Goal: Information Seeking & Learning: Learn about a topic

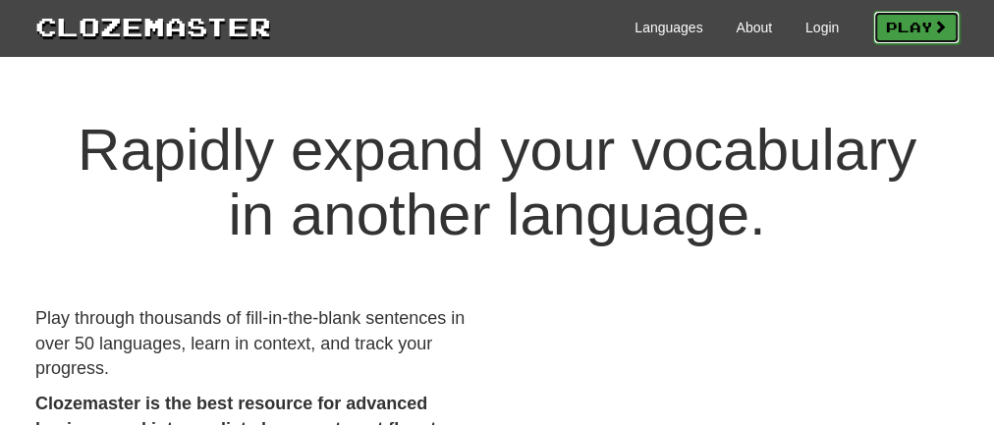
click at [910, 20] on link "Play" at bounding box center [916, 27] width 86 height 33
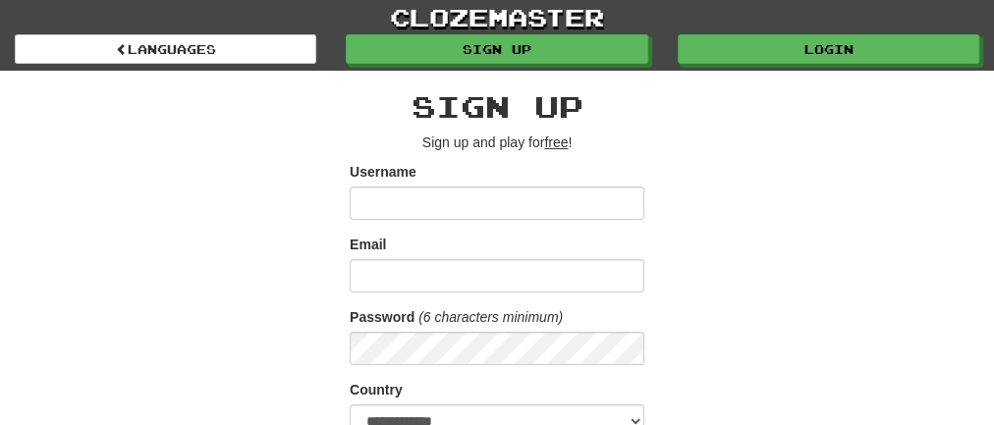
click at [450, 210] on input "Username" at bounding box center [497, 203] width 295 height 33
type input "*"
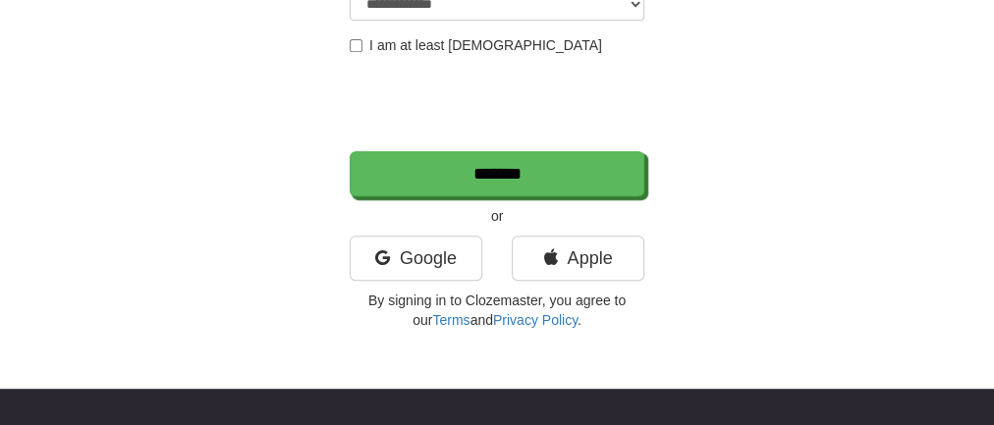
scroll to position [420, 0]
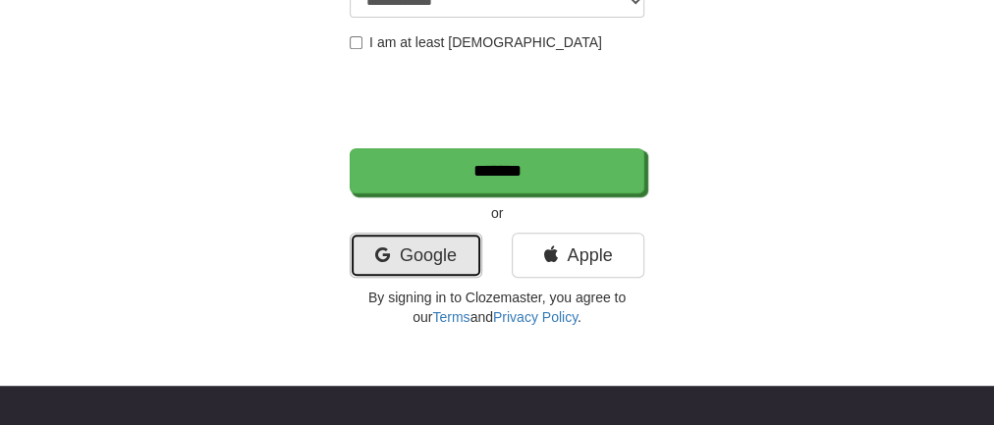
click at [417, 254] on link "Google" at bounding box center [416, 255] width 133 height 45
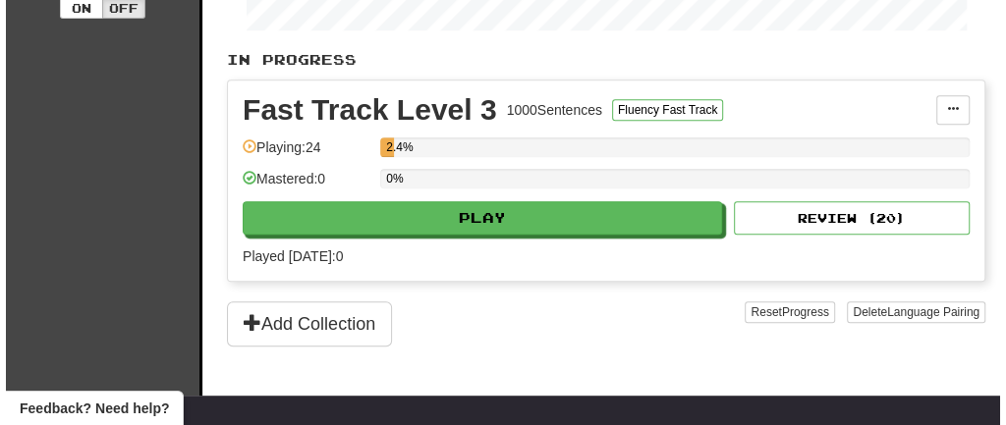
scroll to position [411, 0]
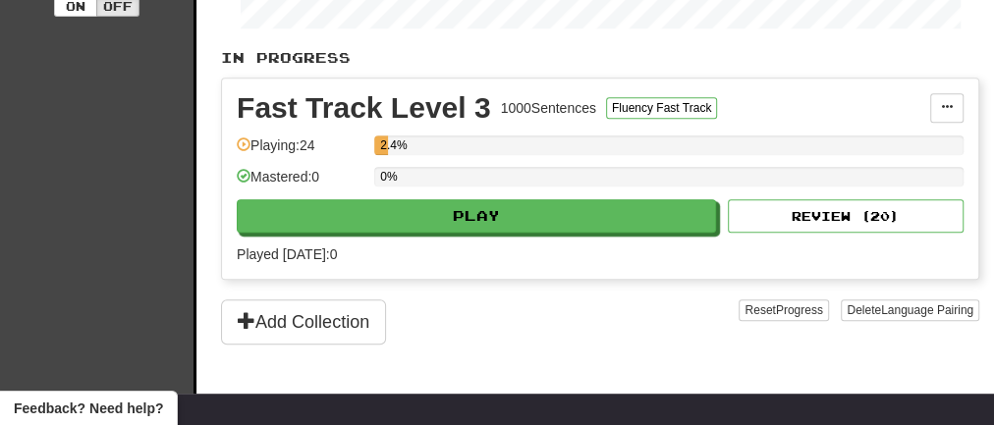
drag, startPoint x: 996, startPoint y: 60, endPoint x: 1001, endPoint y: 173, distance: 113.1
click at [993, 173] on html "**********" at bounding box center [497, 315] width 994 height 1453
drag, startPoint x: 489, startPoint y: 112, endPoint x: 388, endPoint y: 110, distance: 101.2
click at [388, 110] on div "Fast Track Level 3" at bounding box center [364, 107] width 254 height 29
click at [671, 260] on div "Fast Track Level 3 1000 Sentences Fluency Fast Track Manage Sentences Unpin fro…" at bounding box center [600, 179] width 756 height 200
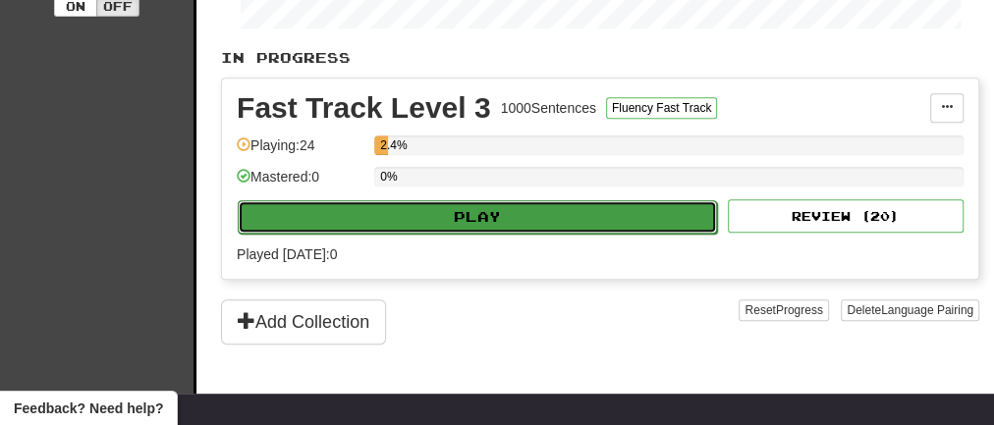
click at [645, 215] on button "Play" at bounding box center [477, 216] width 479 height 33
select select "**"
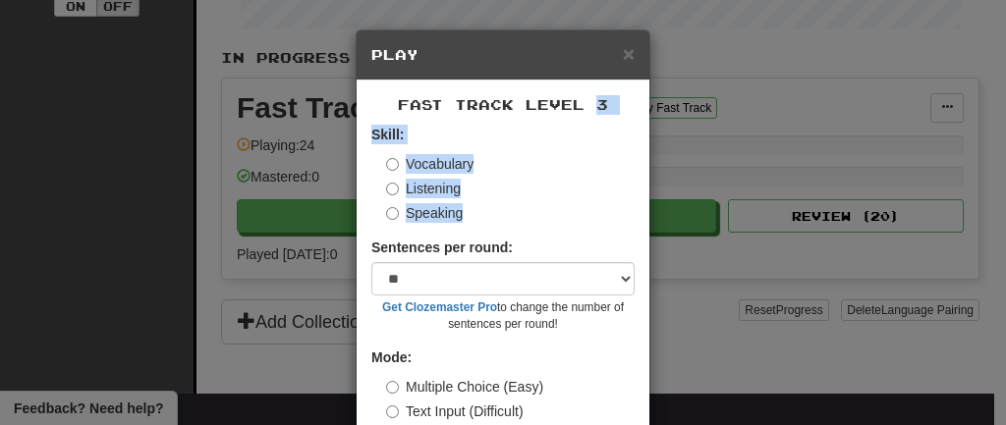
drag, startPoint x: 570, startPoint y: 220, endPoint x: 581, endPoint y: 79, distance: 141.9
click at [581, 79] on div "× Play Fast Track Level 3 Skill: Vocabulary Listening Speaking Sentences per ro…" at bounding box center [503, 267] width 295 height 477
click at [545, 60] on h5 "Play" at bounding box center [502, 55] width 263 height 20
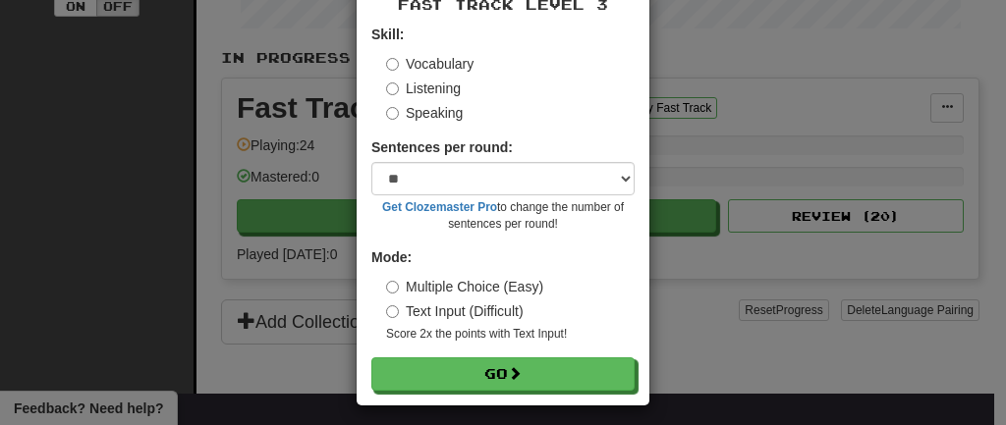
scroll to position [109, 0]
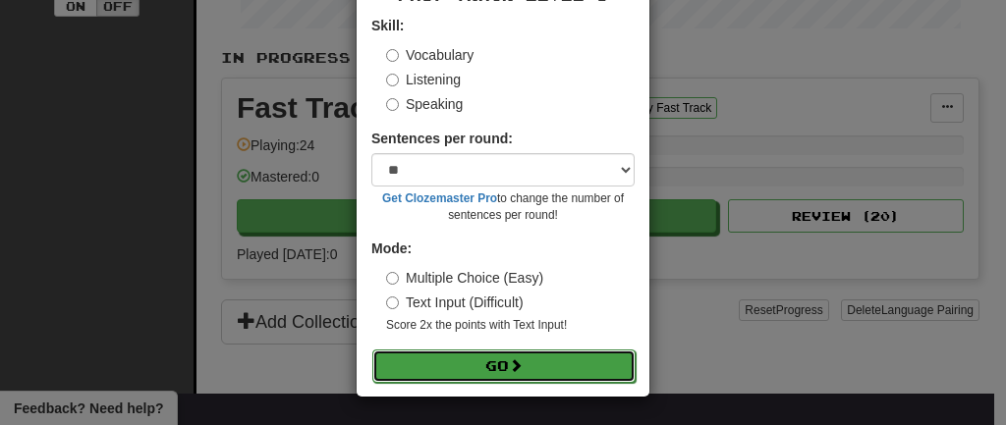
click at [453, 361] on button "Go" at bounding box center [503, 366] width 263 height 33
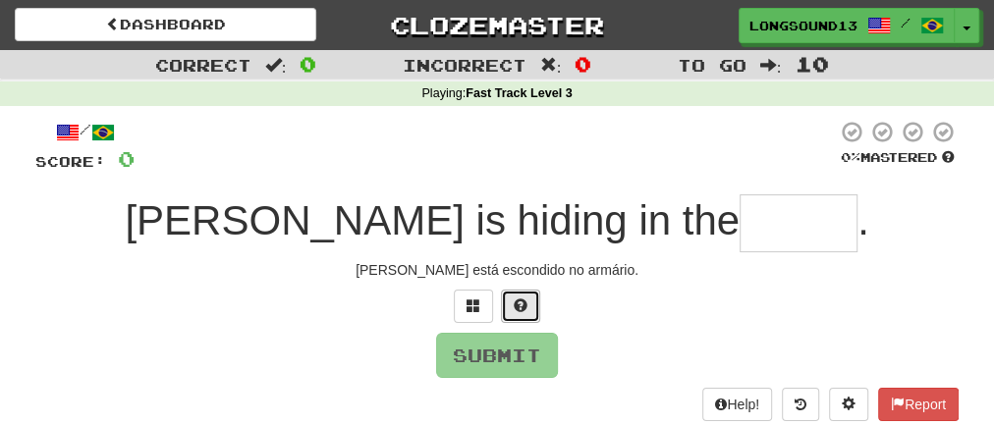
click at [528, 292] on button at bounding box center [520, 306] width 39 height 33
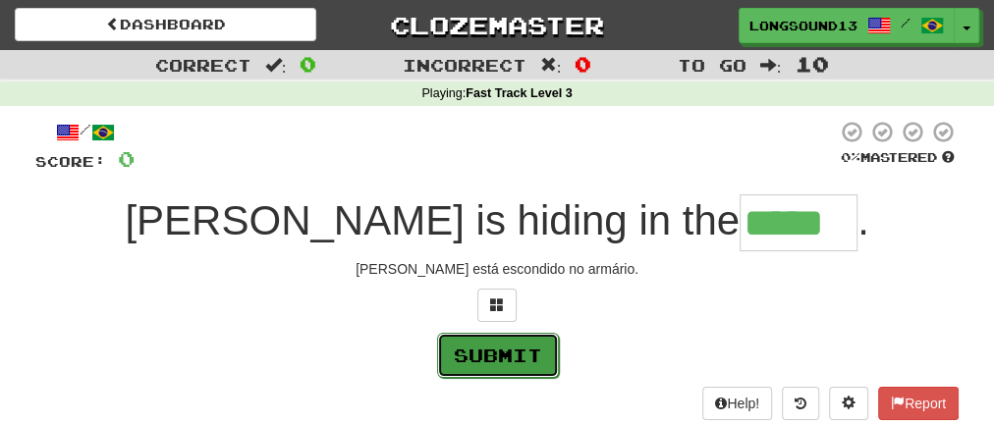
click at [506, 351] on button "Submit" at bounding box center [498, 355] width 122 height 45
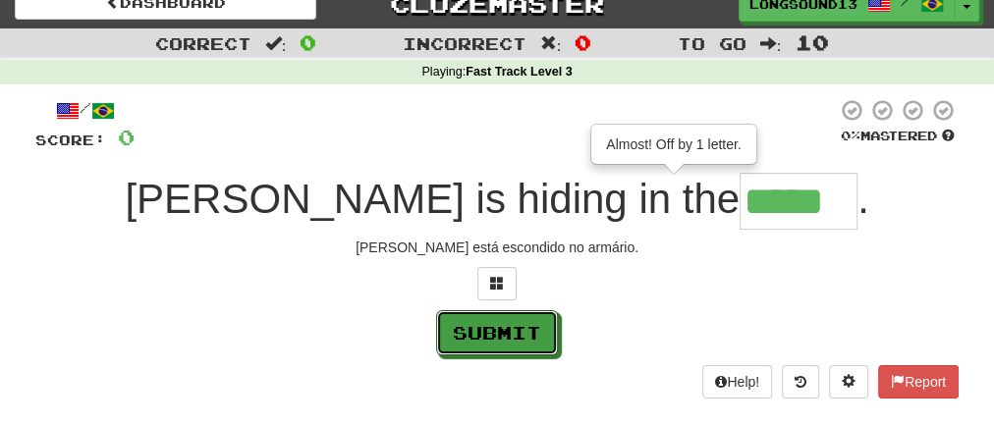
scroll to position [24, 0]
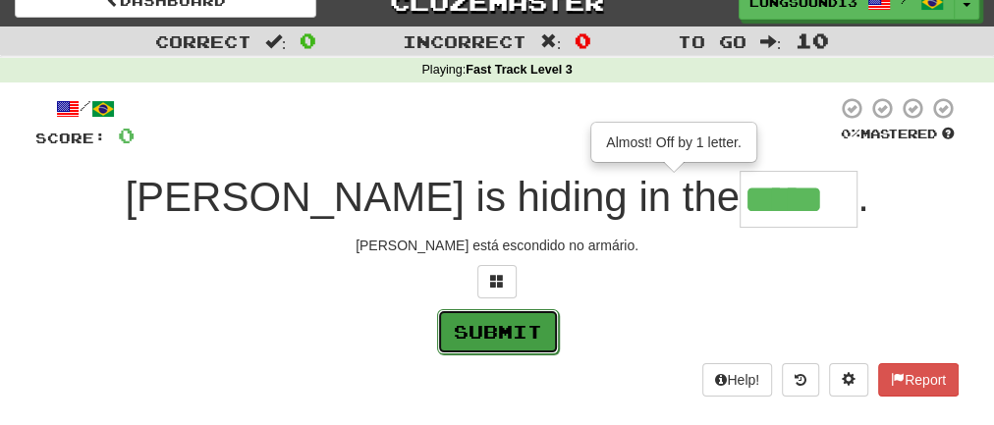
click at [474, 332] on button "Submit" at bounding box center [498, 331] width 122 height 45
type input "******"
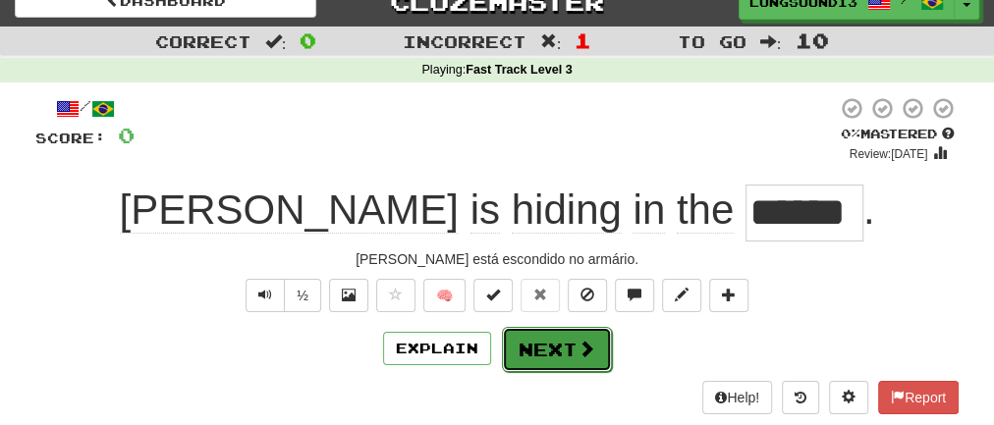
click at [562, 350] on button "Next" at bounding box center [557, 349] width 110 height 45
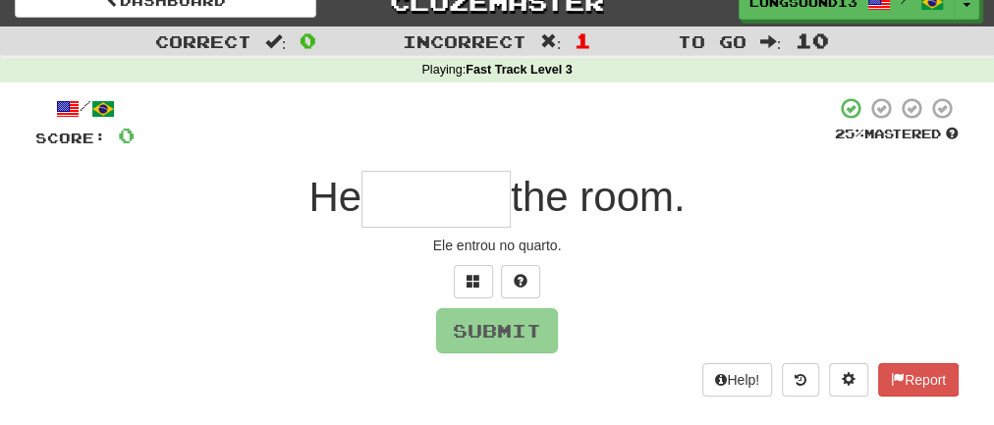
click at [475, 217] on input "text" at bounding box center [435, 199] width 149 height 57
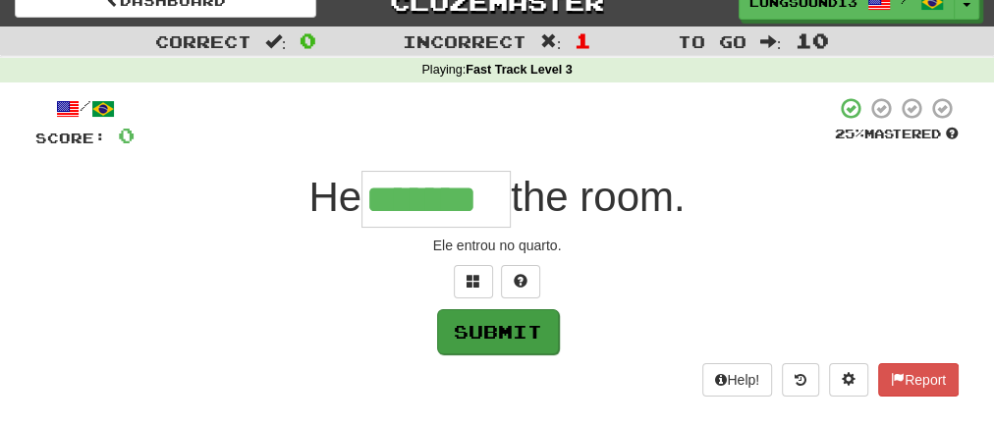
type input "*******"
click at [513, 330] on button "Submit" at bounding box center [498, 331] width 122 height 45
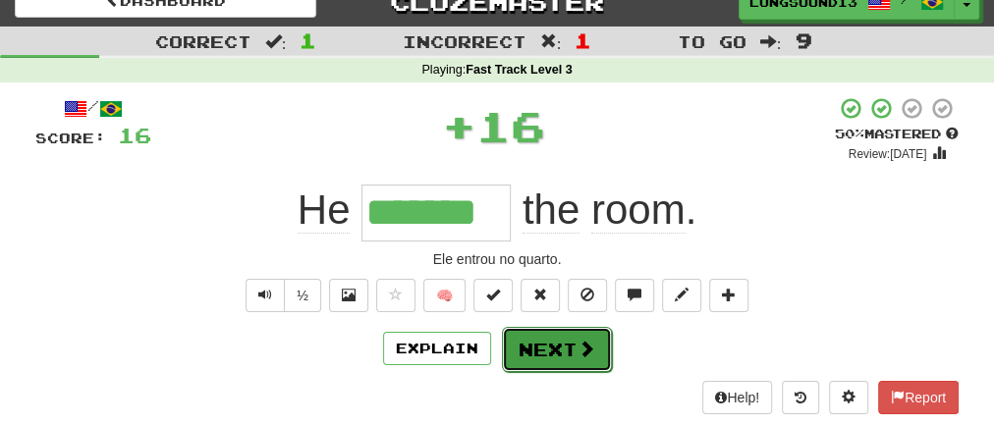
click at [554, 351] on button "Next" at bounding box center [557, 349] width 110 height 45
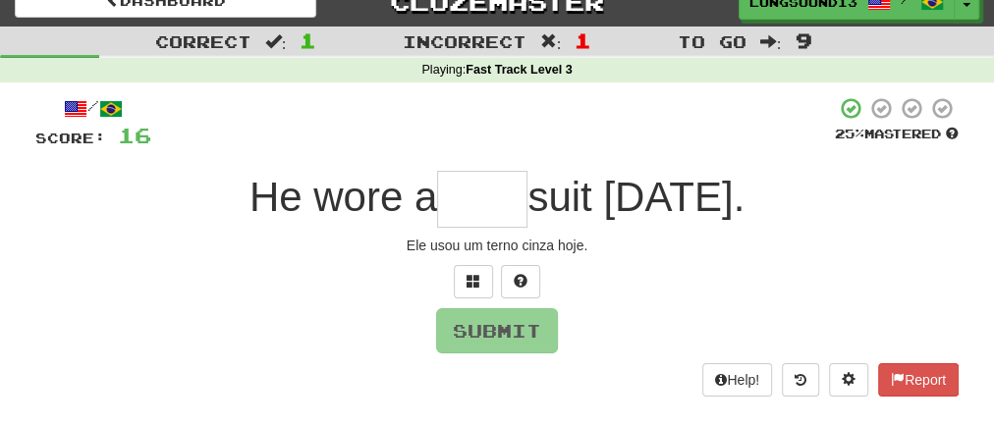
click at [491, 187] on input "text" at bounding box center [482, 199] width 90 height 57
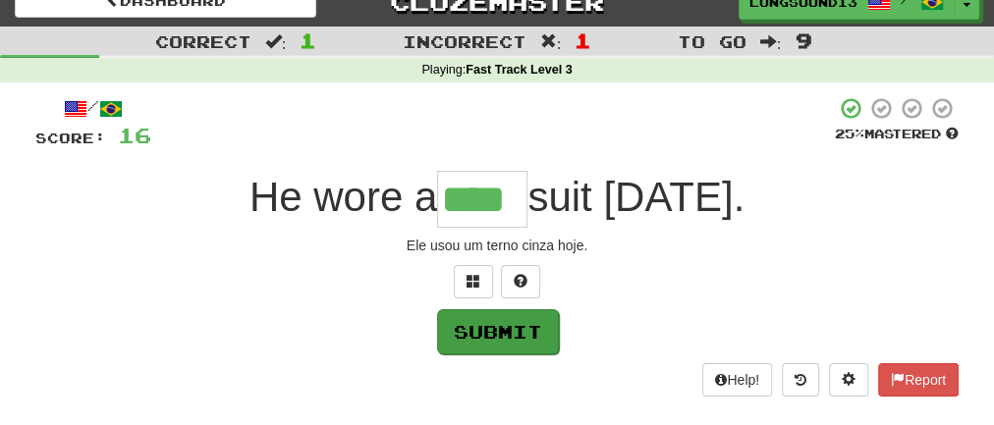
type input "****"
click at [497, 319] on button "Submit" at bounding box center [498, 331] width 122 height 45
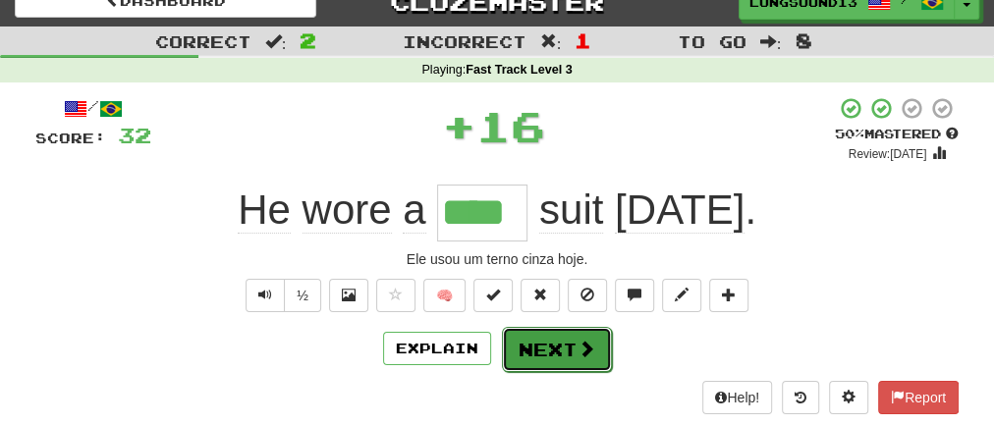
click at [543, 345] on button "Next" at bounding box center [557, 349] width 110 height 45
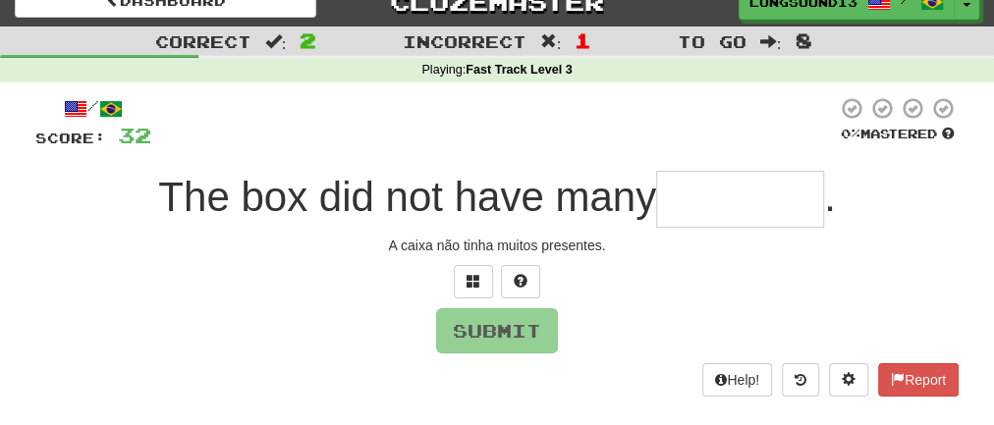
click at [701, 202] on input "text" at bounding box center [740, 199] width 168 height 57
click at [687, 205] on input "text" at bounding box center [740, 199] width 168 height 57
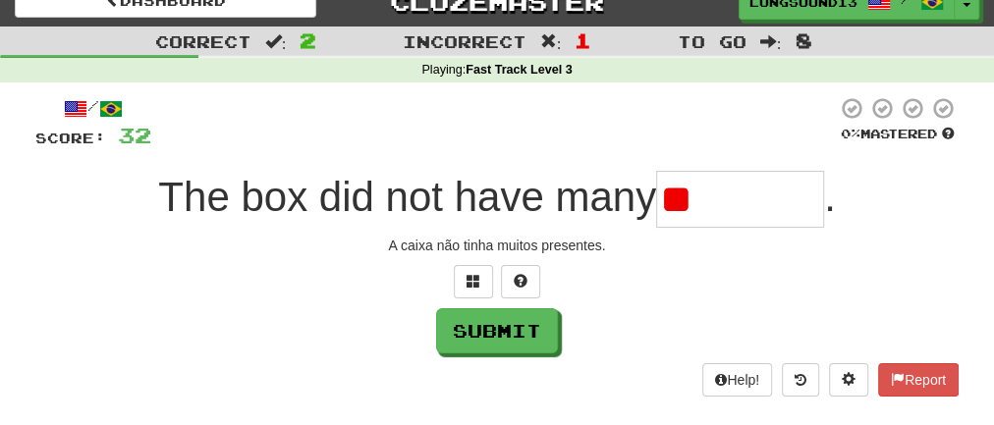
type input "*"
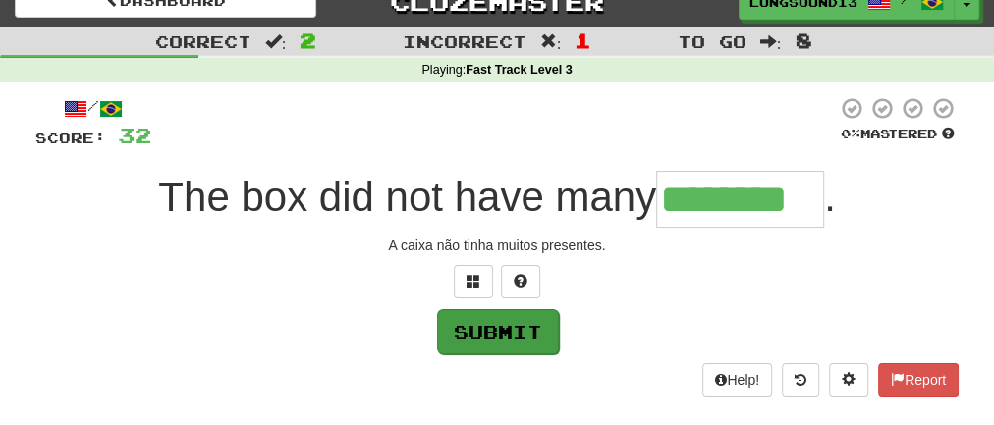
type input "********"
click at [506, 329] on button "Submit" at bounding box center [498, 331] width 122 height 45
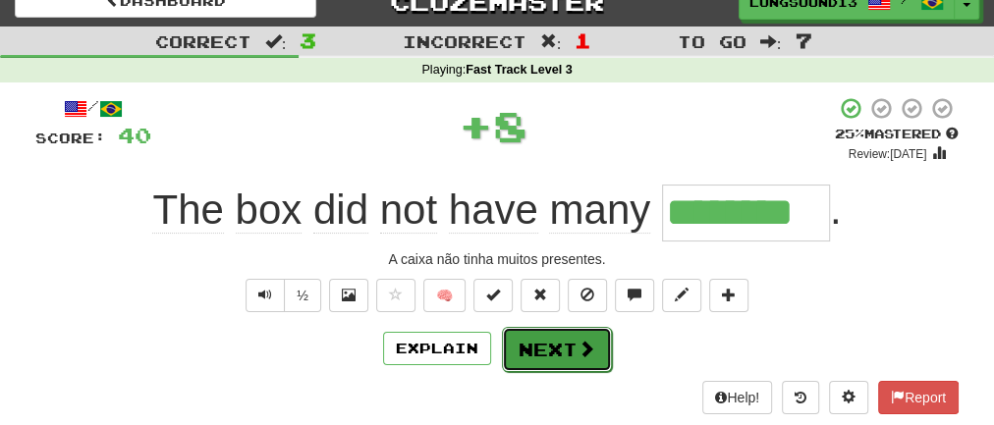
click at [560, 347] on button "Next" at bounding box center [557, 349] width 110 height 45
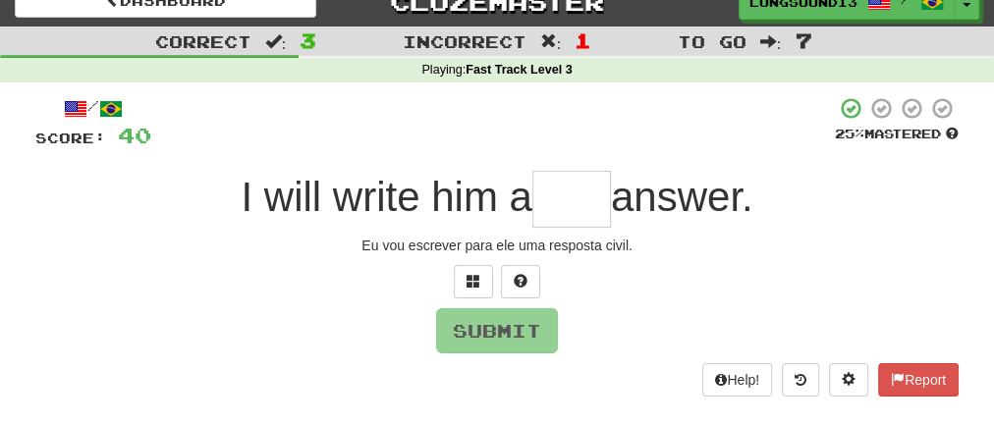
click at [567, 209] on input "text" at bounding box center [571, 199] width 79 height 57
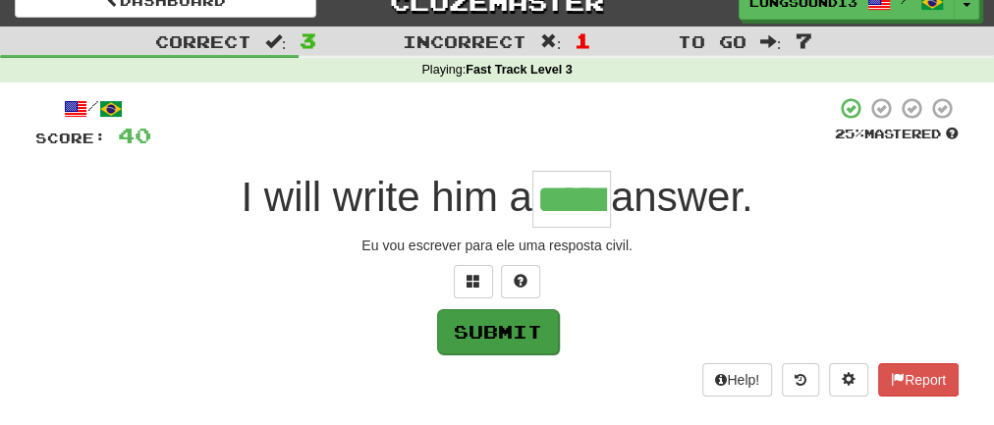
type input "*****"
click at [550, 333] on button "Submit" at bounding box center [498, 331] width 122 height 45
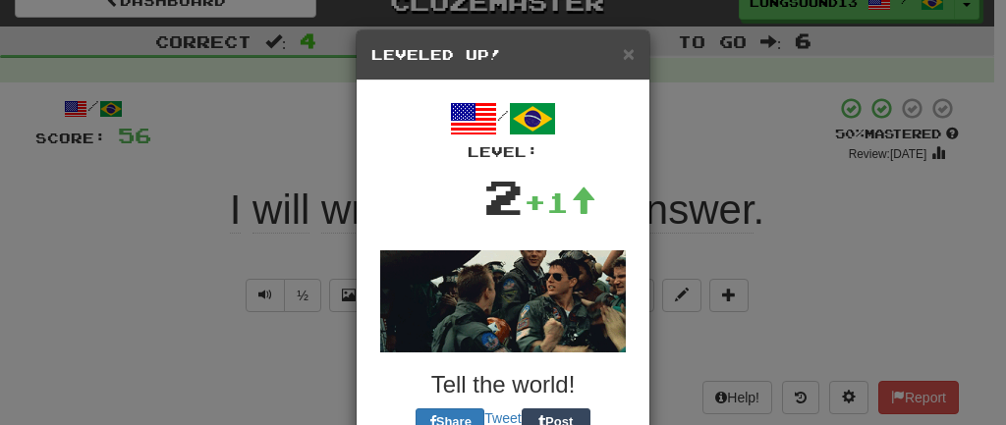
click at [550, 333] on div "× Leveled Up! / Level: 2 +1 Tell the world! Share Tweet Post Close" at bounding box center [503, 272] width 295 height 486
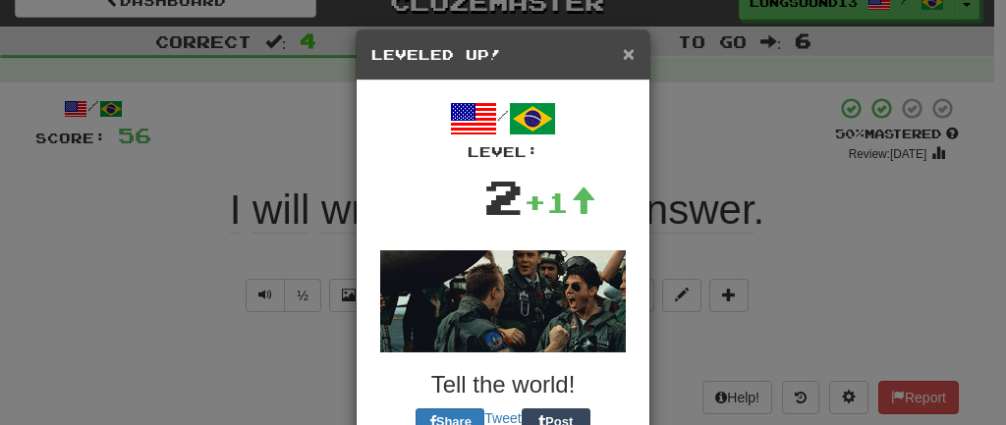
click at [623, 49] on span "×" at bounding box center [629, 53] width 12 height 23
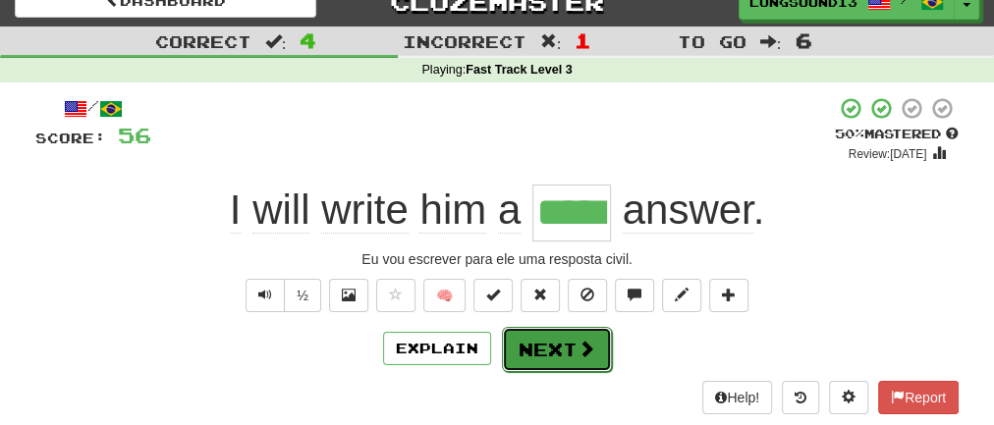
click at [562, 339] on button "Next" at bounding box center [557, 349] width 110 height 45
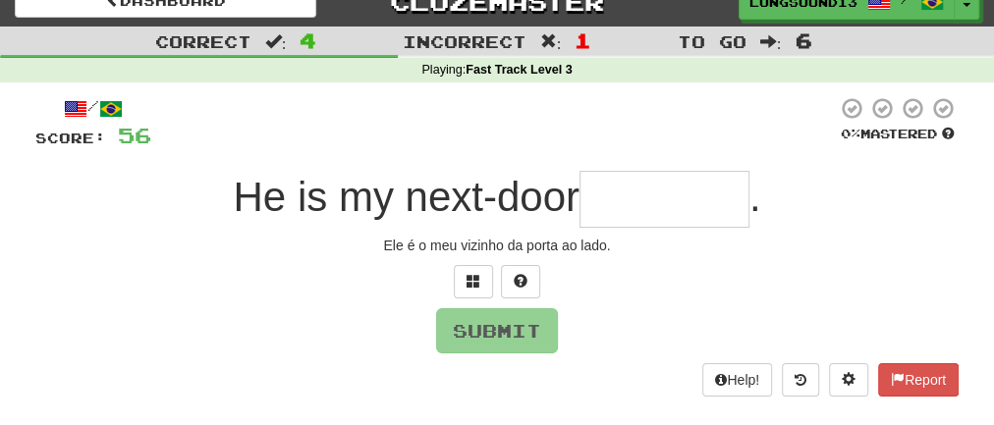
click at [650, 197] on input "text" at bounding box center [665, 199] width 170 height 57
type input "*"
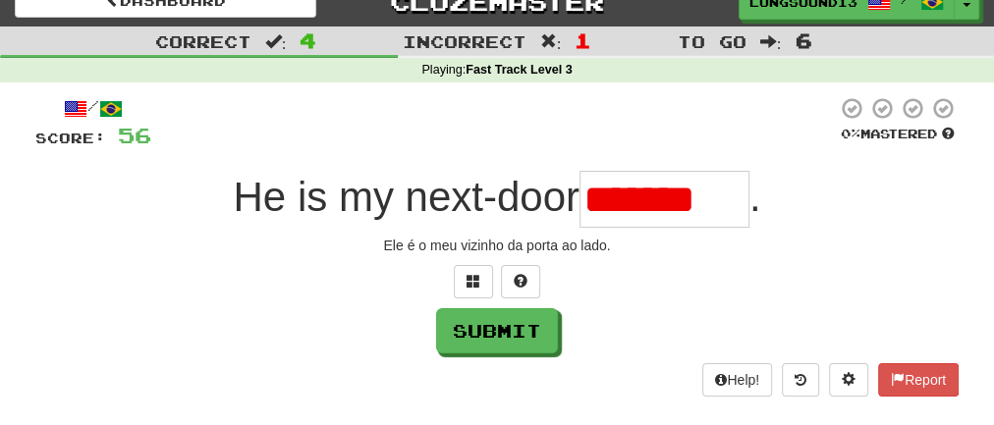
scroll to position [0, 0]
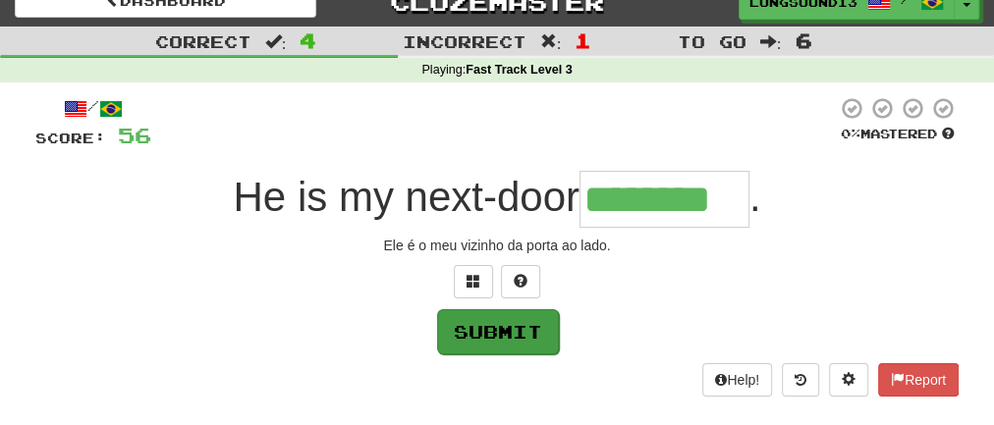
type input "********"
click at [512, 332] on button "Submit" at bounding box center [498, 331] width 122 height 45
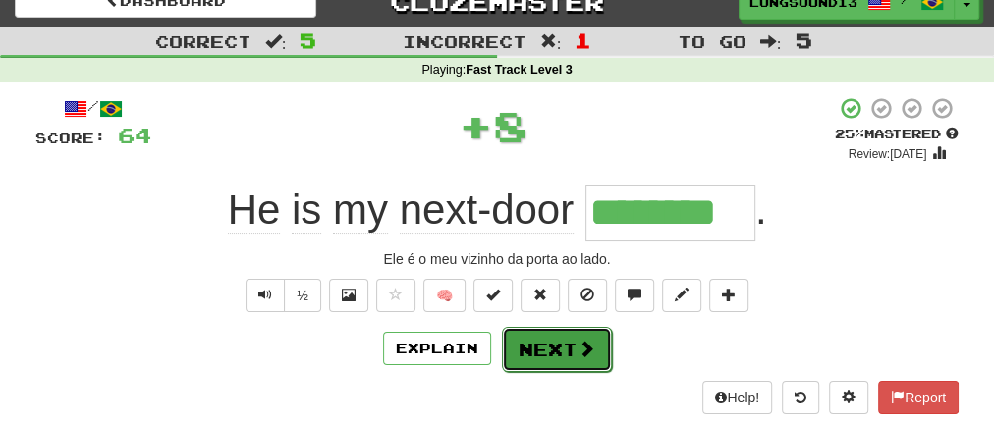
click at [552, 334] on button "Next" at bounding box center [557, 349] width 110 height 45
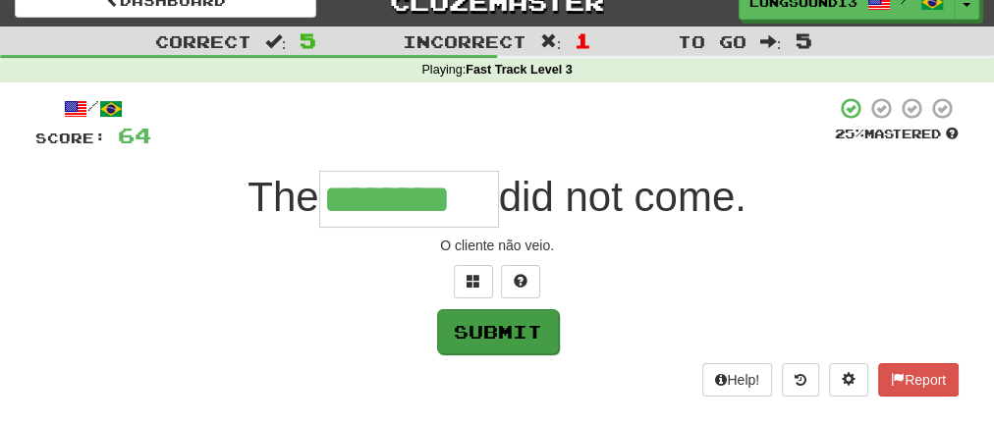
type input "********"
click at [532, 335] on button "Submit" at bounding box center [498, 331] width 122 height 45
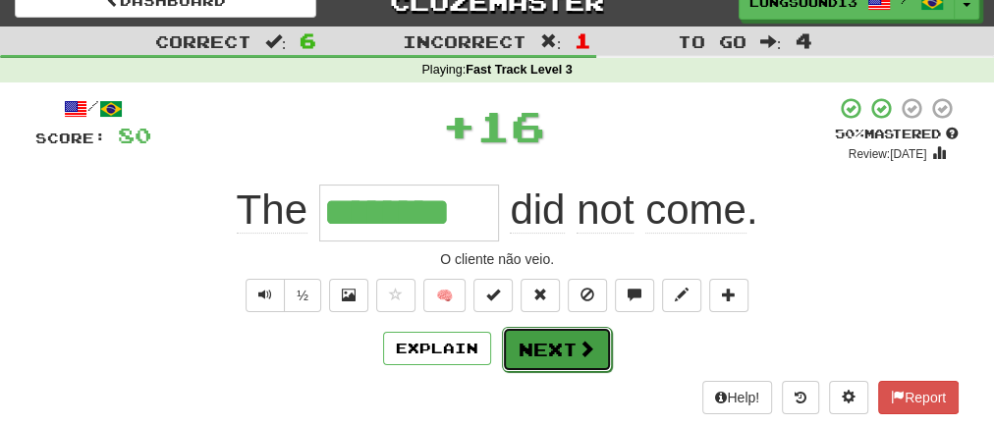
click at [550, 346] on button "Next" at bounding box center [557, 349] width 110 height 45
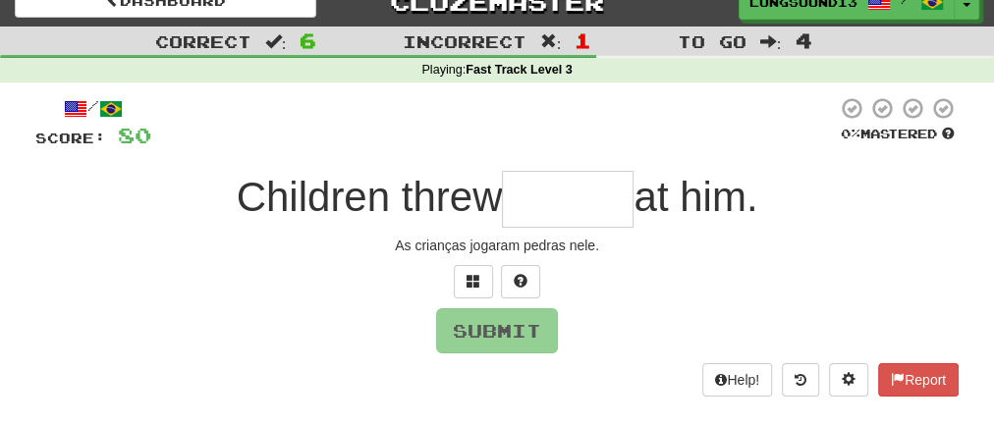
click at [541, 221] on input "text" at bounding box center [568, 199] width 132 height 57
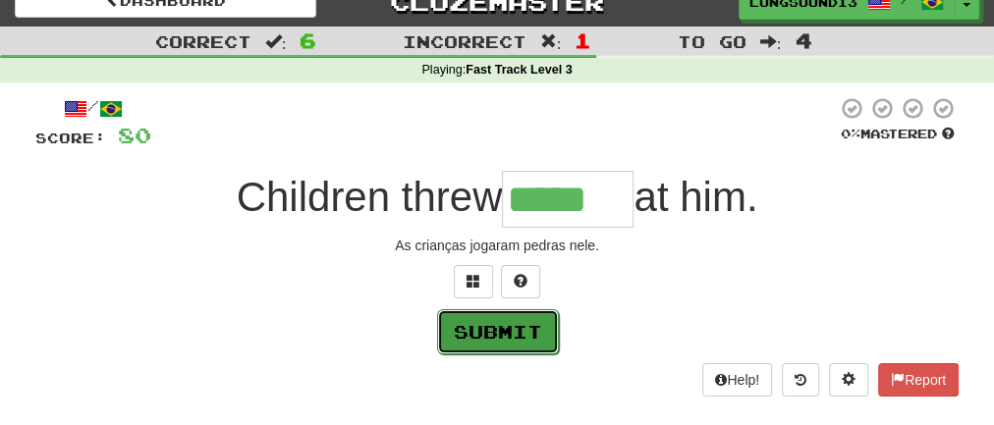
click at [501, 329] on button "Submit" at bounding box center [498, 331] width 122 height 45
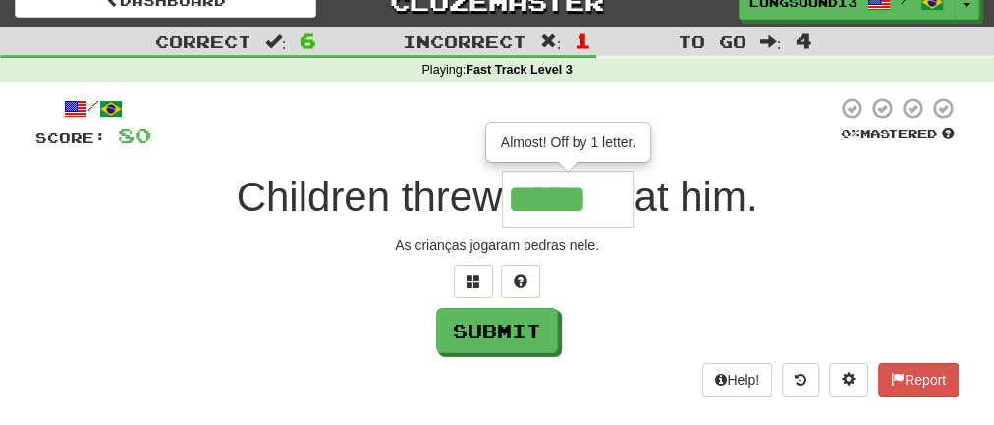
click at [563, 206] on input "*****" at bounding box center [568, 199] width 132 height 57
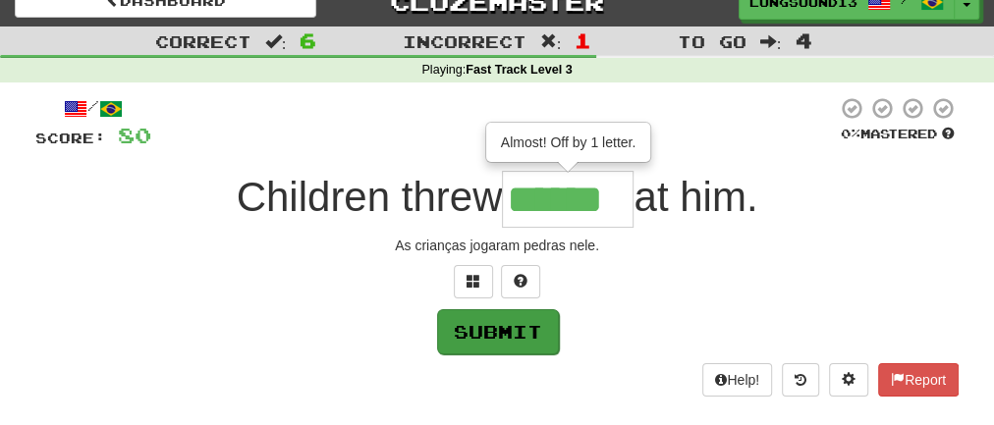
type input "******"
click at [496, 336] on button "Submit" at bounding box center [498, 331] width 122 height 45
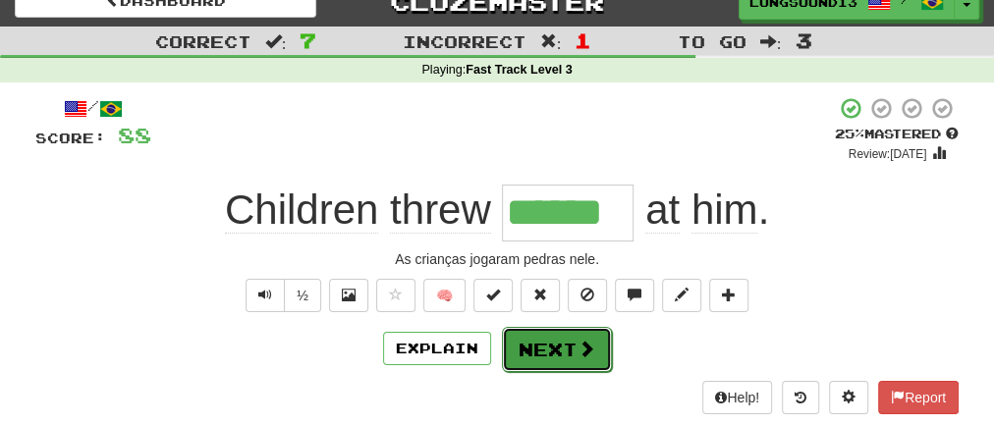
click at [528, 345] on button "Next" at bounding box center [557, 349] width 110 height 45
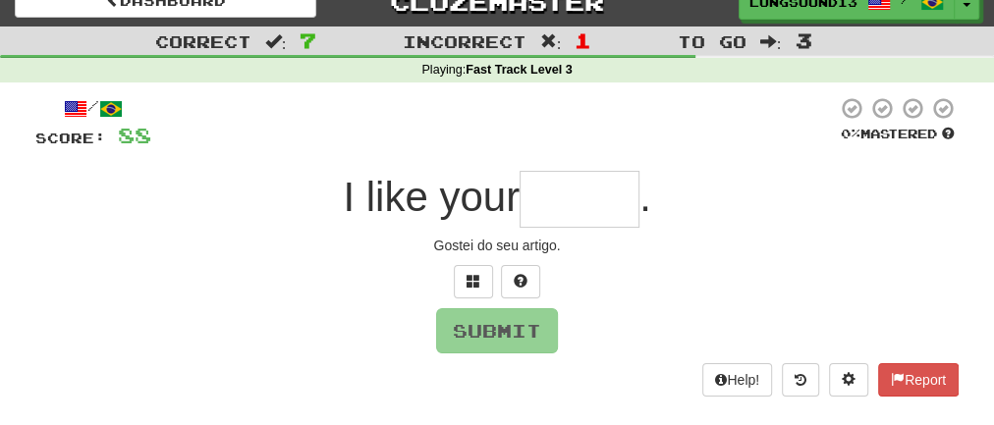
click at [551, 218] on input "text" at bounding box center [580, 199] width 120 height 57
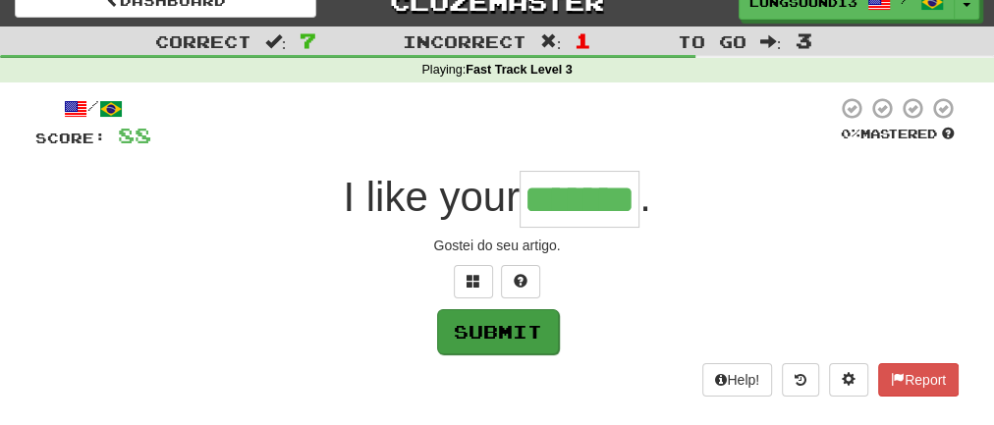
type input "*******"
click at [495, 343] on button "Submit" at bounding box center [498, 331] width 122 height 45
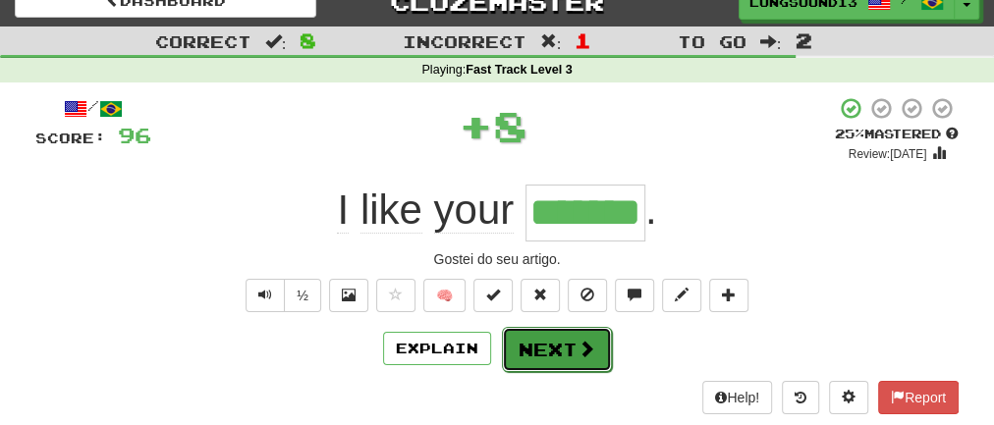
click at [535, 350] on button "Next" at bounding box center [557, 349] width 110 height 45
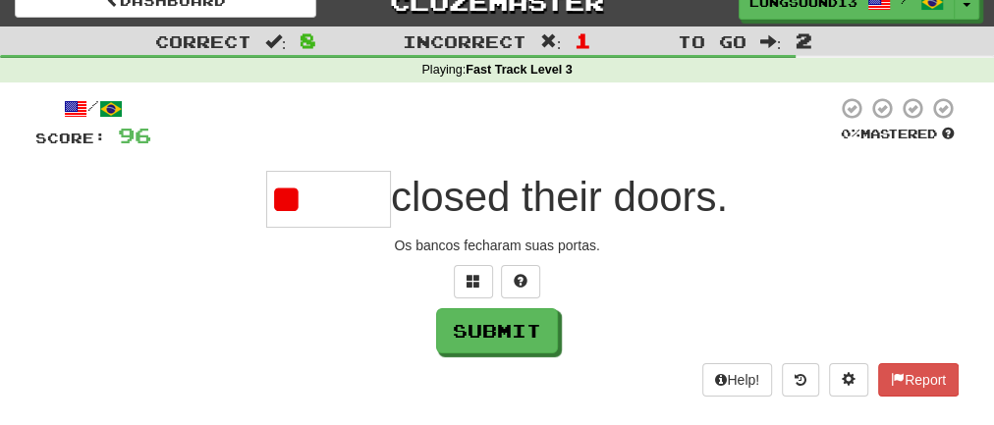
type input "*"
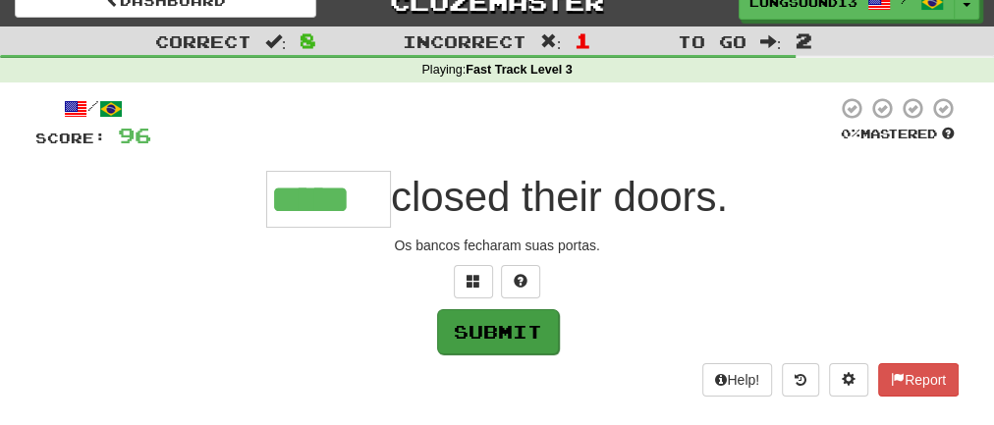
type input "*****"
click at [515, 329] on button "Submit" at bounding box center [498, 331] width 122 height 45
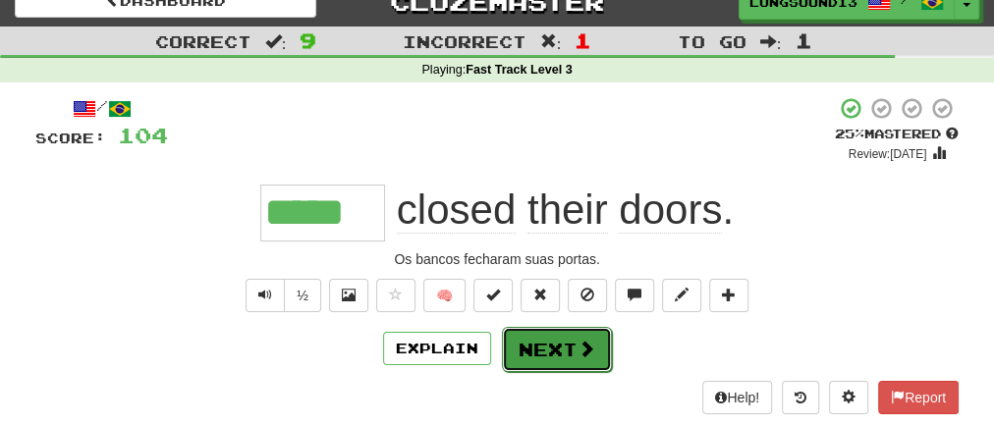
click at [549, 361] on button "Next" at bounding box center [557, 349] width 110 height 45
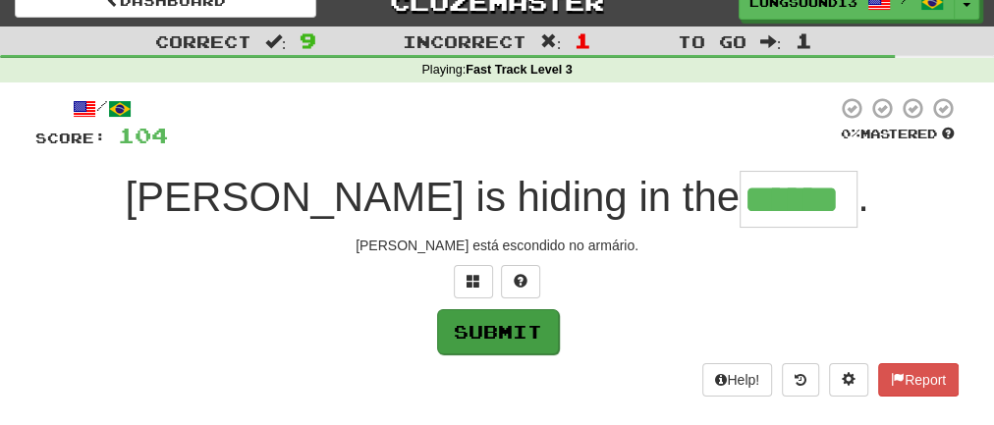
type input "******"
click at [511, 330] on button "Submit" at bounding box center [498, 331] width 122 height 45
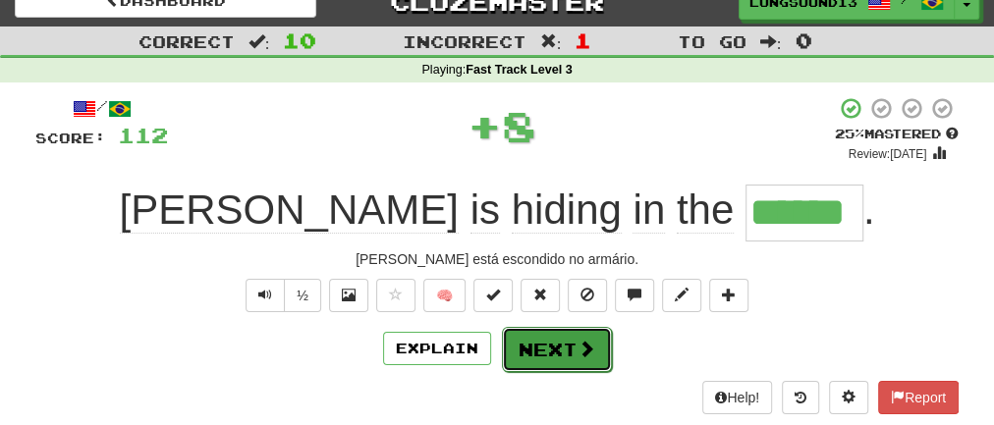
click at [571, 347] on button "Next" at bounding box center [557, 349] width 110 height 45
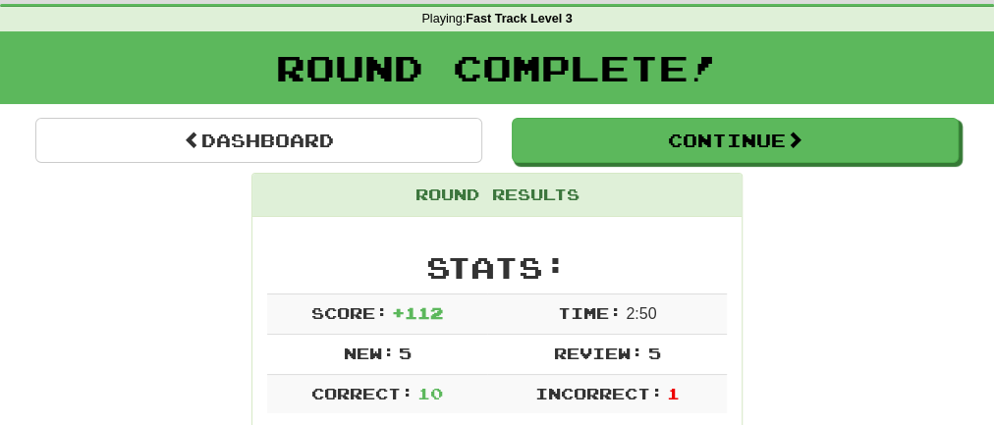
scroll to position [79, 0]
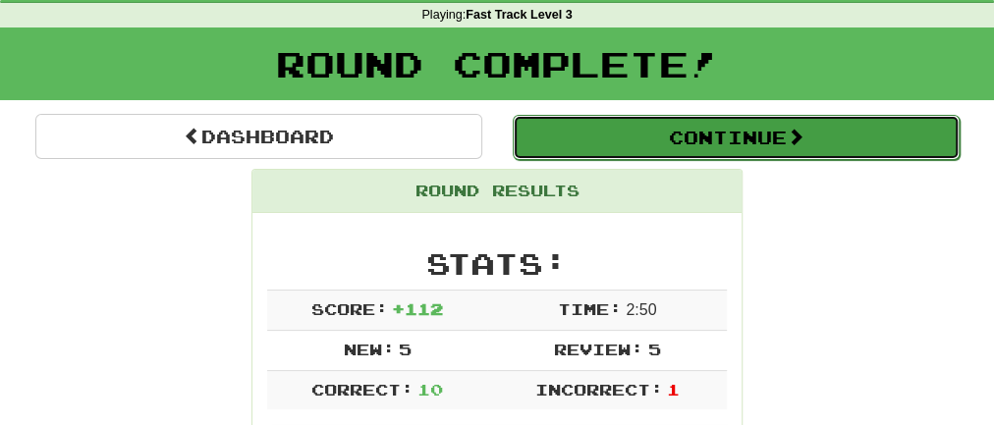
click at [754, 139] on button "Continue" at bounding box center [736, 137] width 447 height 45
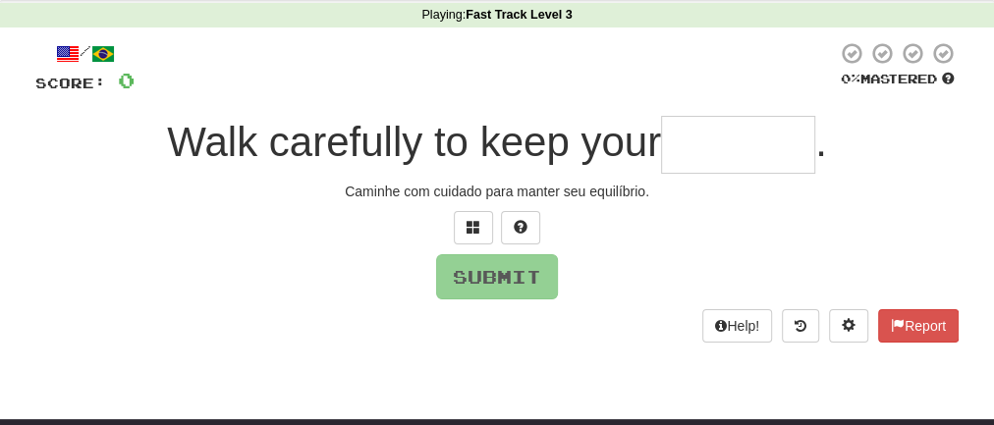
click at [720, 142] on input "text" at bounding box center [738, 145] width 154 height 58
type input "*"
click at [528, 221] on button at bounding box center [520, 227] width 39 height 33
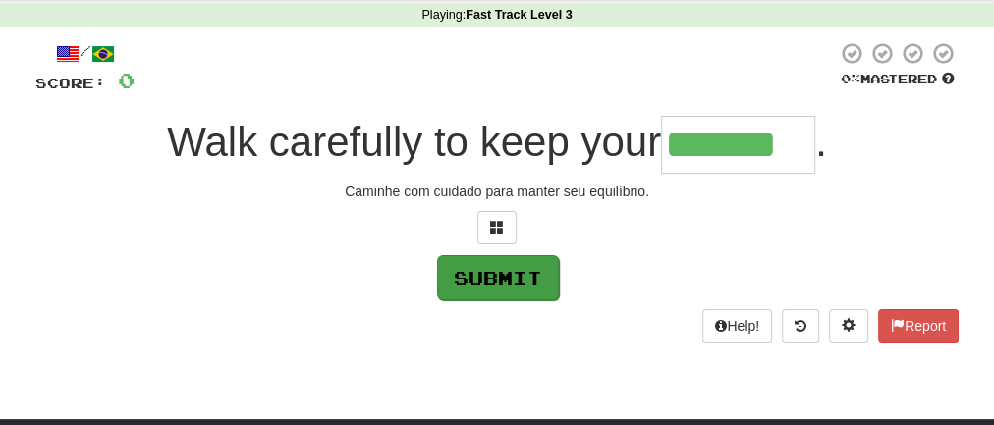
type input "*******"
click at [539, 267] on button "Submit" at bounding box center [498, 277] width 122 height 45
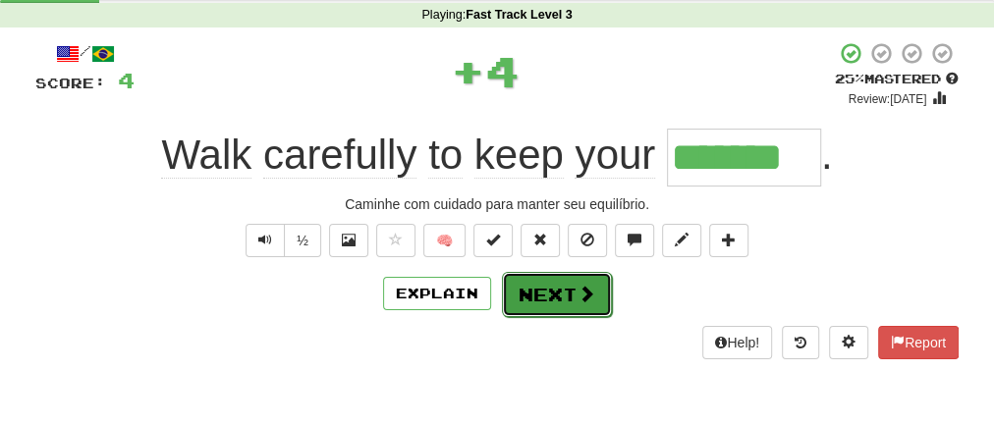
click at [550, 298] on button "Next" at bounding box center [557, 294] width 110 height 45
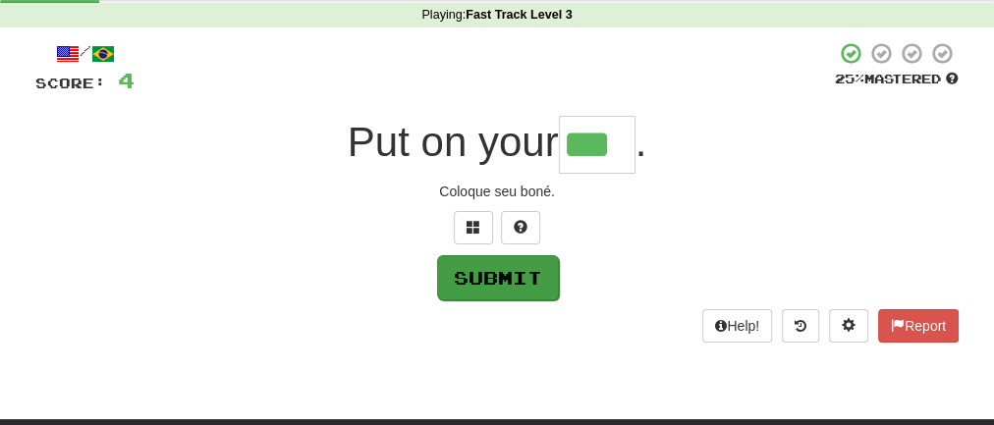
type input "***"
click at [508, 281] on button "Submit" at bounding box center [498, 277] width 122 height 45
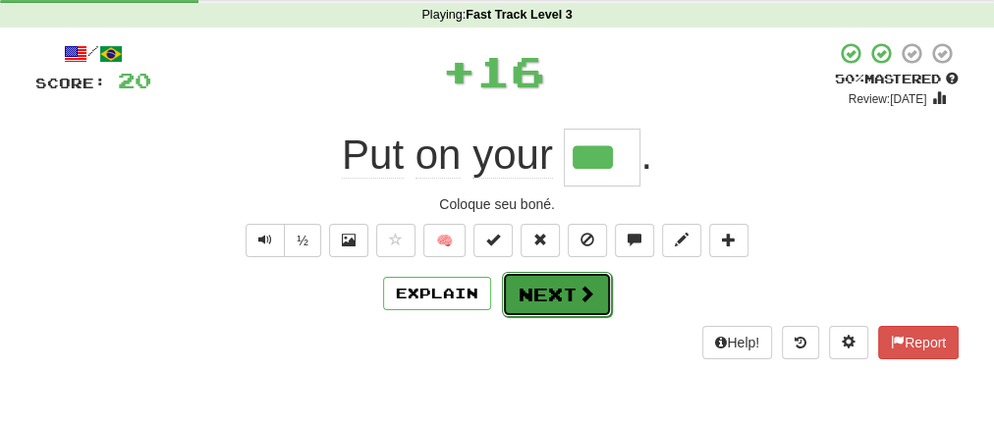
click at [559, 295] on button "Next" at bounding box center [557, 294] width 110 height 45
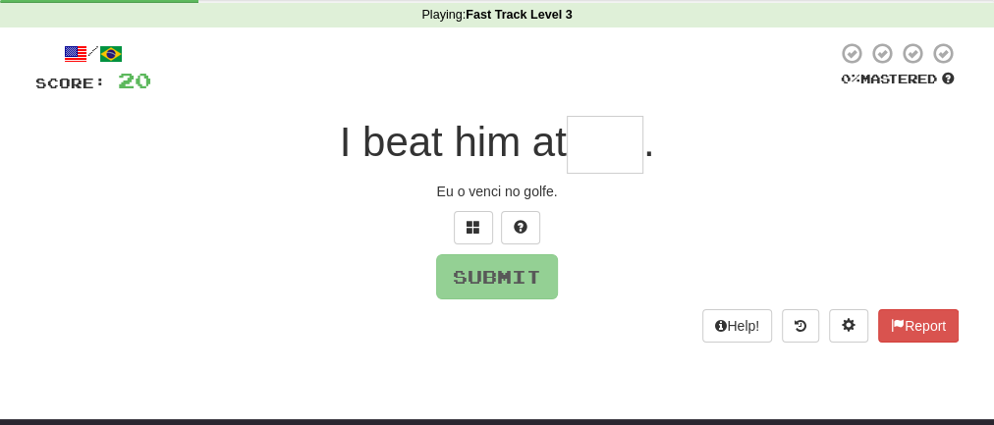
click at [613, 156] on input "text" at bounding box center [605, 145] width 77 height 58
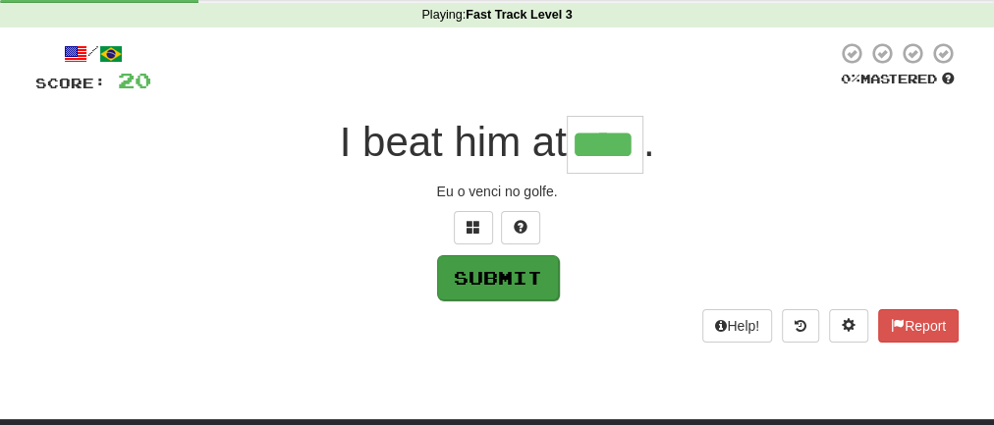
type input "****"
click at [489, 288] on button "Submit" at bounding box center [498, 277] width 122 height 45
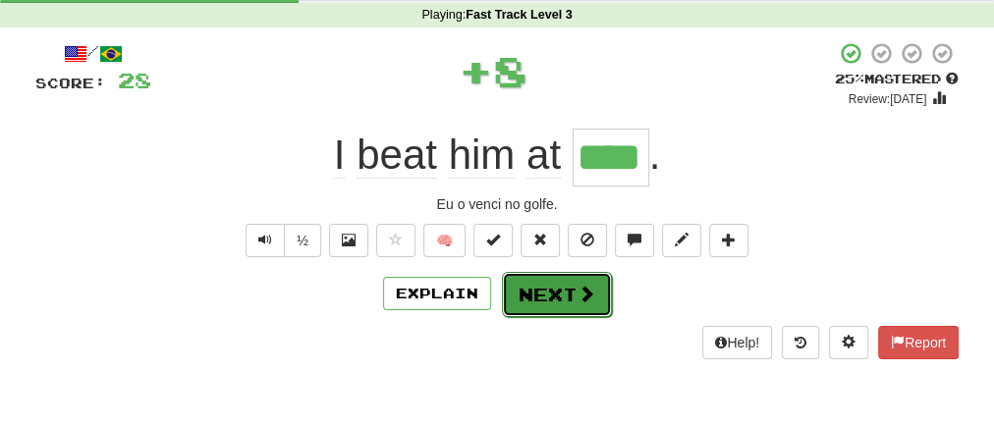
click at [571, 299] on button "Next" at bounding box center [557, 294] width 110 height 45
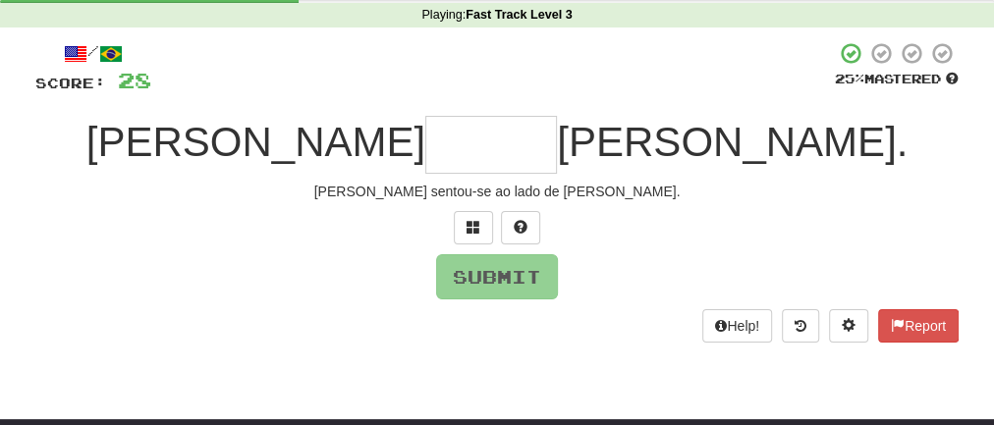
click at [497, 134] on input "text" at bounding box center [491, 145] width 132 height 58
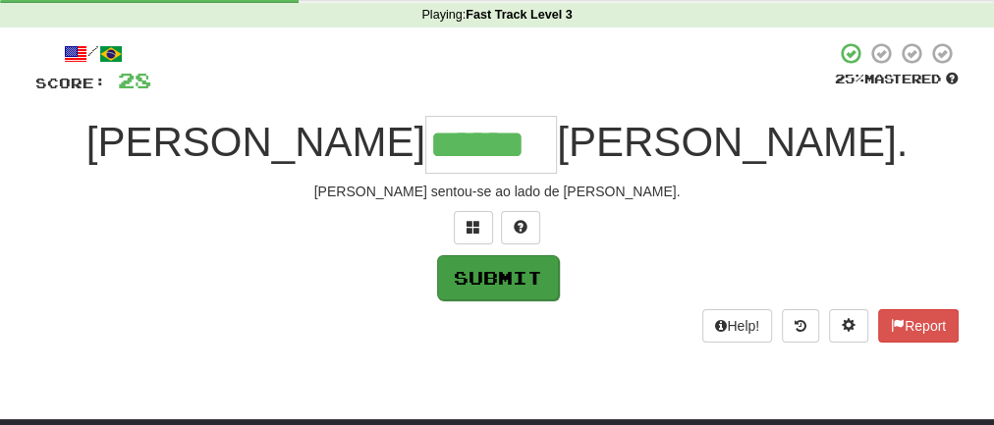
type input "******"
click at [519, 282] on button "Submit" at bounding box center [498, 277] width 122 height 45
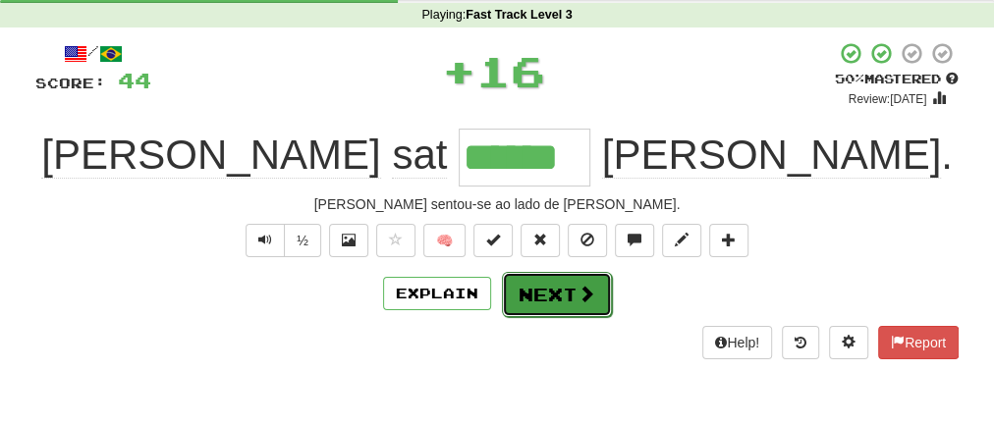
click at [537, 287] on button "Next" at bounding box center [557, 294] width 110 height 45
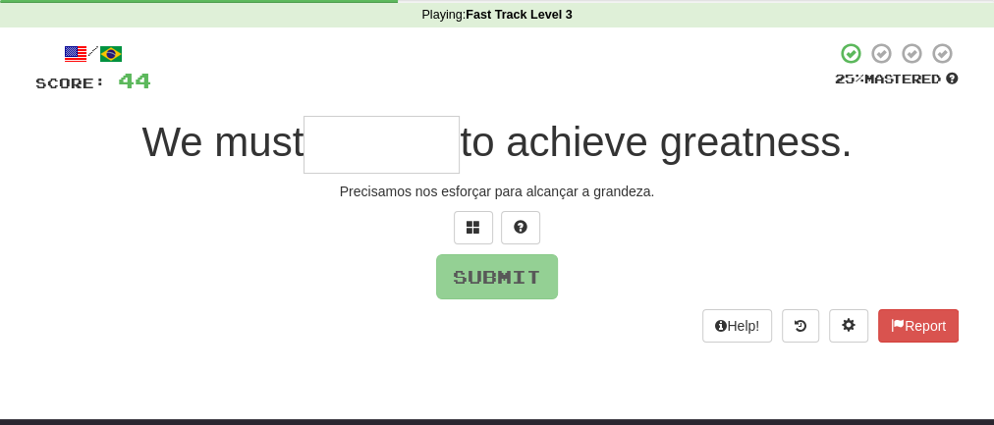
click at [369, 147] on input "text" at bounding box center [382, 145] width 156 height 58
type input "*"
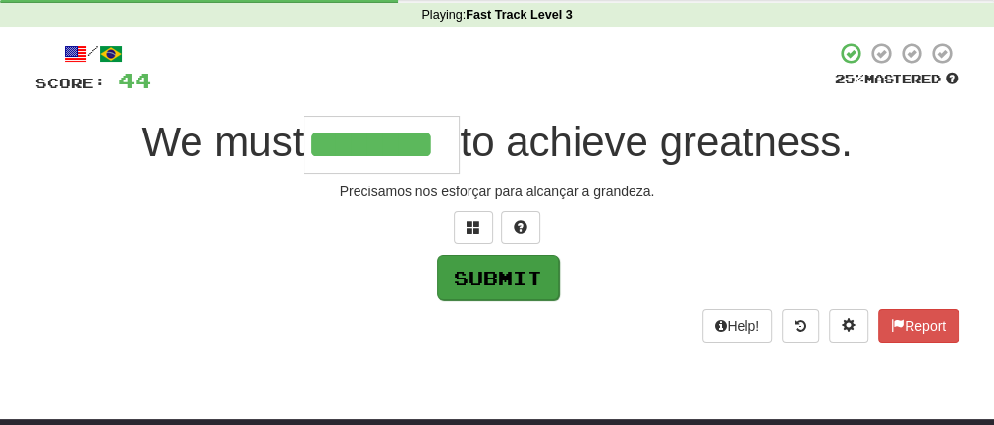
type input "********"
click at [507, 274] on button "Submit" at bounding box center [498, 277] width 122 height 45
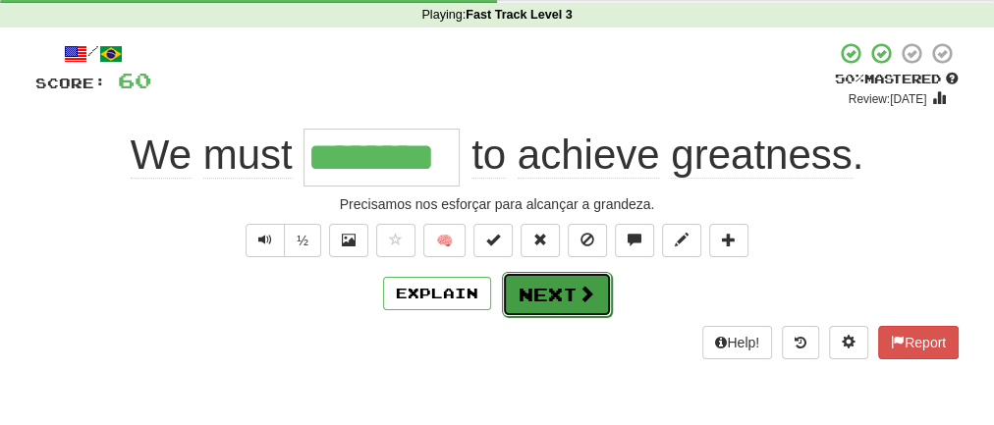
click at [548, 297] on button "Next" at bounding box center [557, 294] width 110 height 45
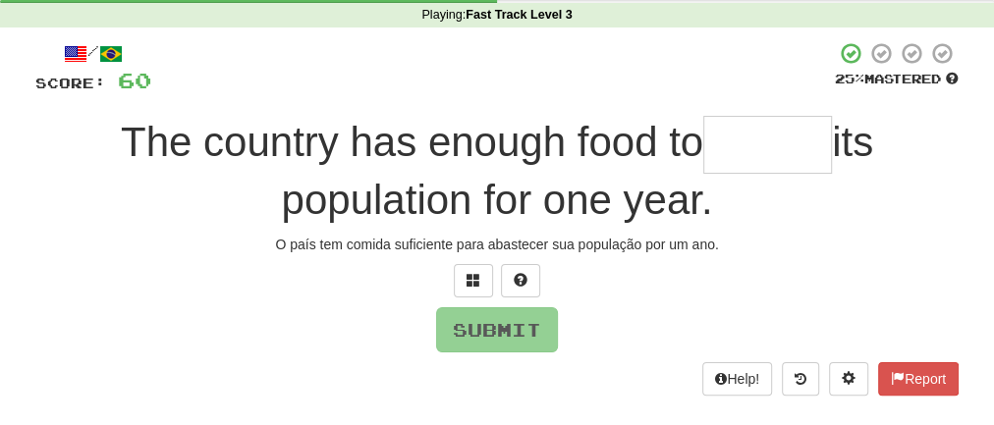
click at [763, 127] on input "text" at bounding box center [767, 145] width 129 height 58
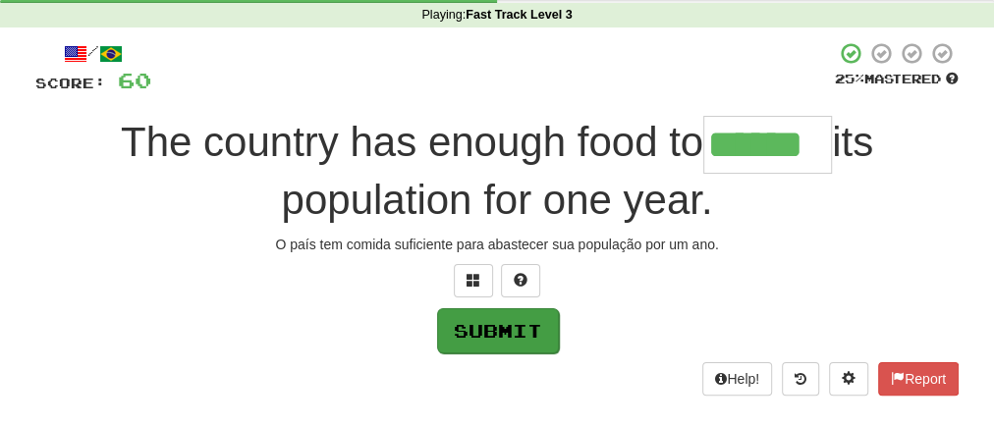
type input "******"
click at [482, 328] on button "Submit" at bounding box center [498, 330] width 122 height 45
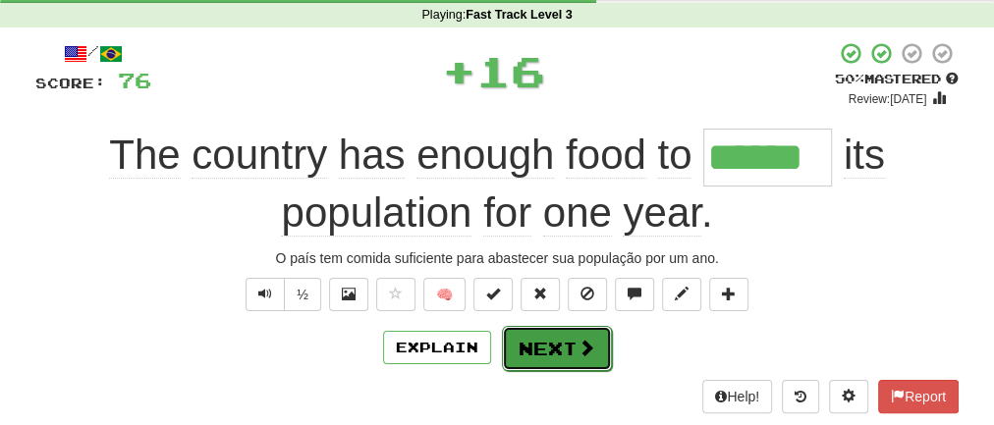
click at [569, 330] on button "Next" at bounding box center [557, 348] width 110 height 45
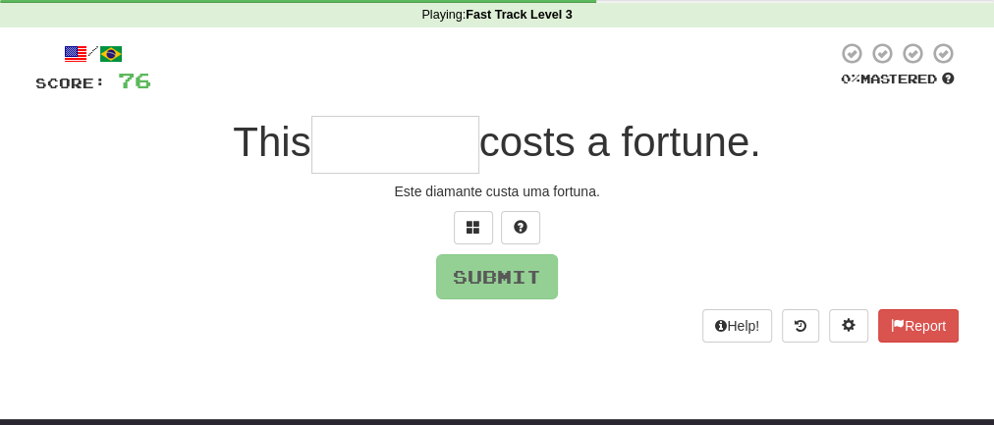
click at [411, 160] on input "text" at bounding box center [395, 145] width 168 height 58
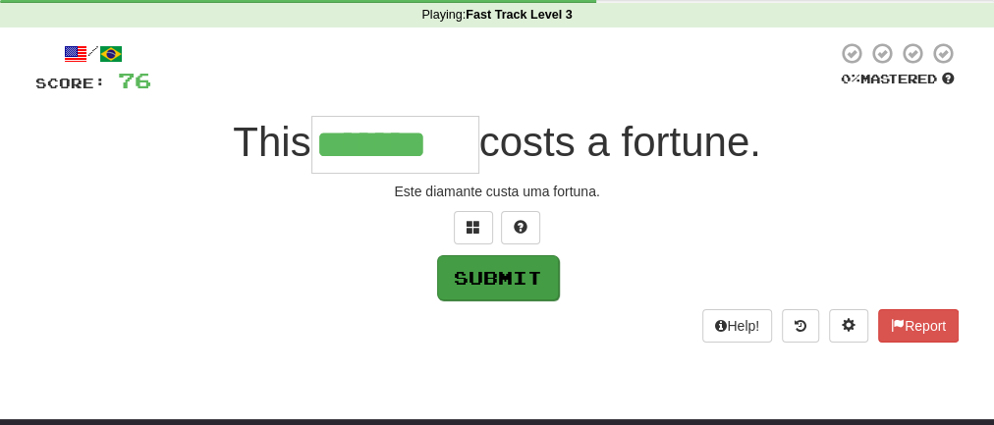
type input "*******"
click at [480, 282] on button "Submit" at bounding box center [498, 277] width 122 height 45
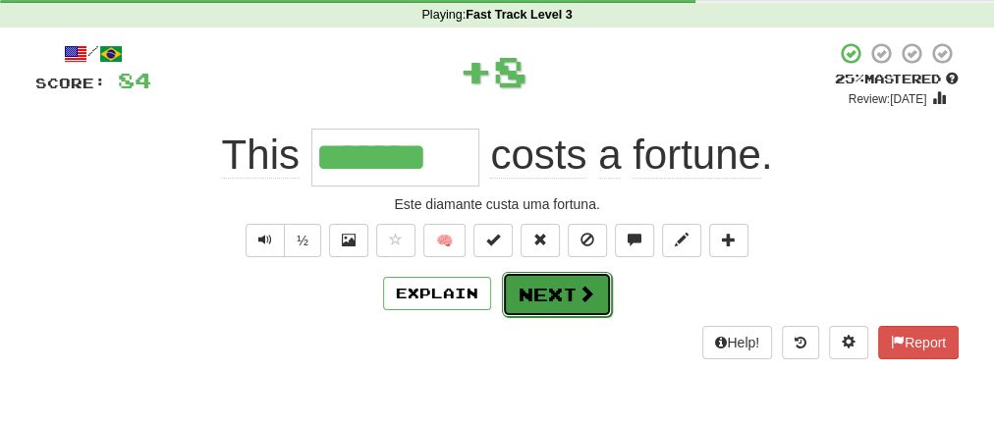
click at [554, 297] on button "Next" at bounding box center [557, 294] width 110 height 45
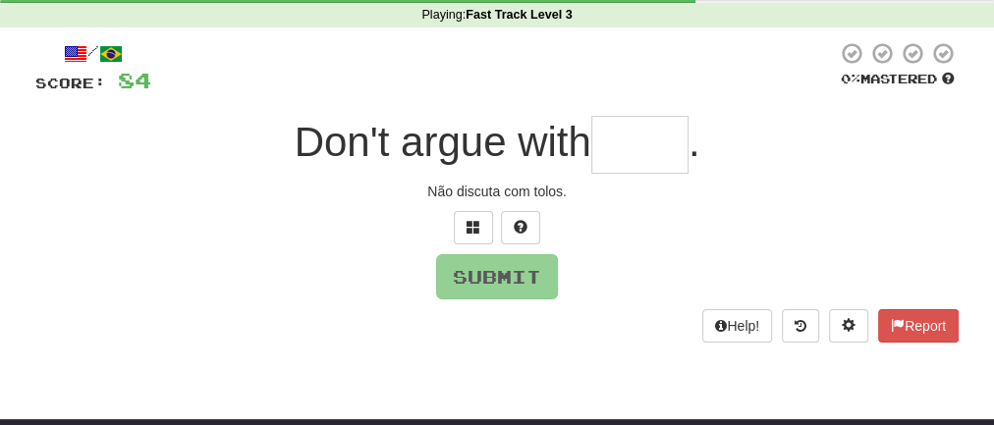
click at [621, 152] on input "text" at bounding box center [639, 145] width 97 height 58
type input "*"
click at [508, 224] on button at bounding box center [520, 227] width 39 height 33
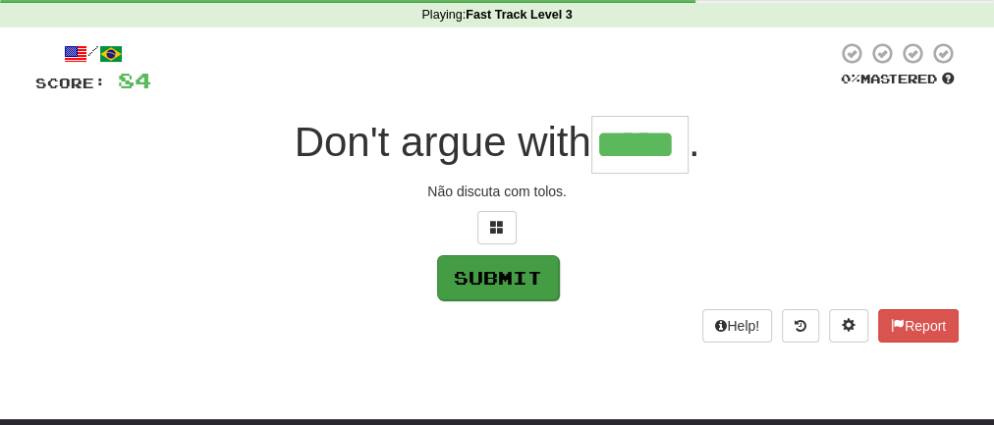
type input "*****"
click at [501, 271] on button "Submit" at bounding box center [498, 277] width 122 height 45
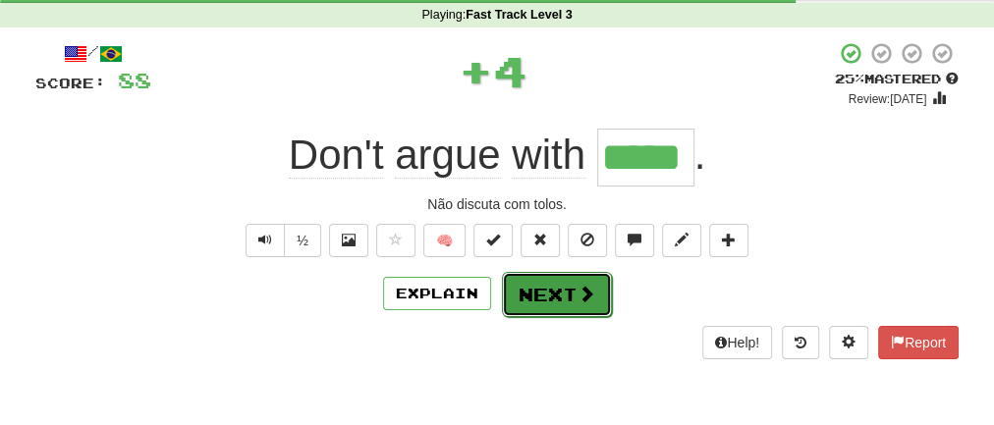
click at [535, 296] on button "Next" at bounding box center [557, 294] width 110 height 45
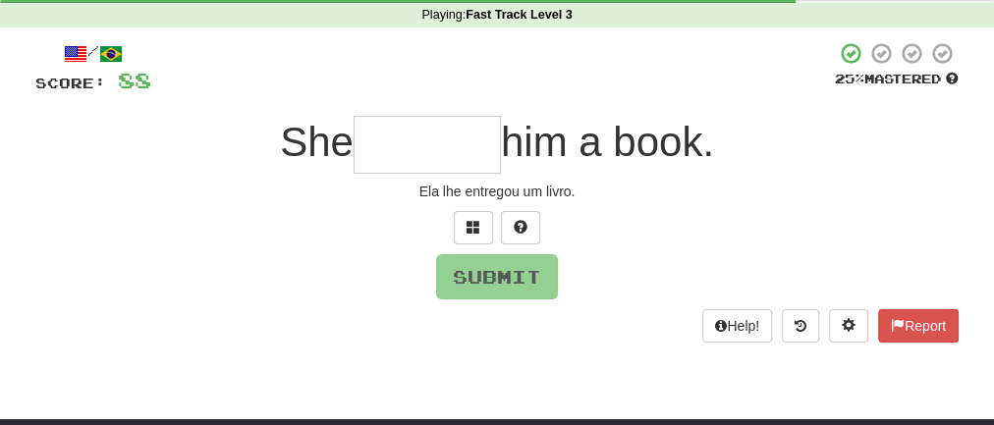
type input "*"
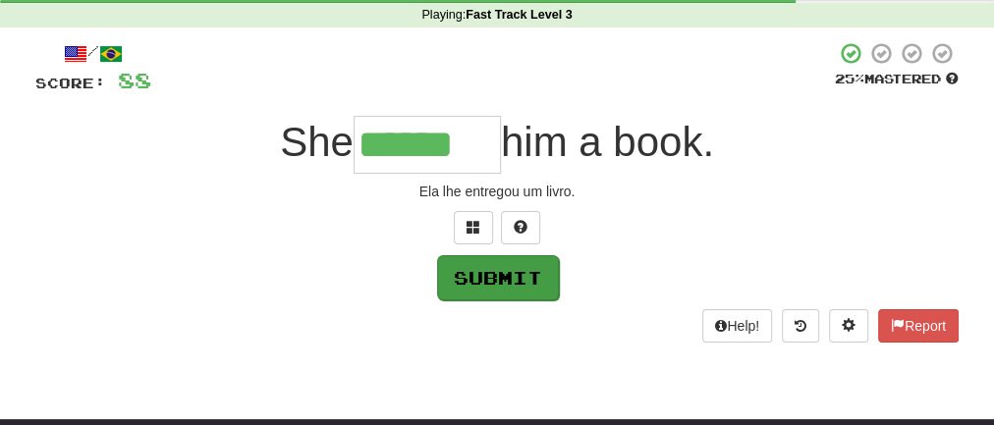
type input "******"
click at [493, 279] on button "Submit" at bounding box center [498, 277] width 122 height 45
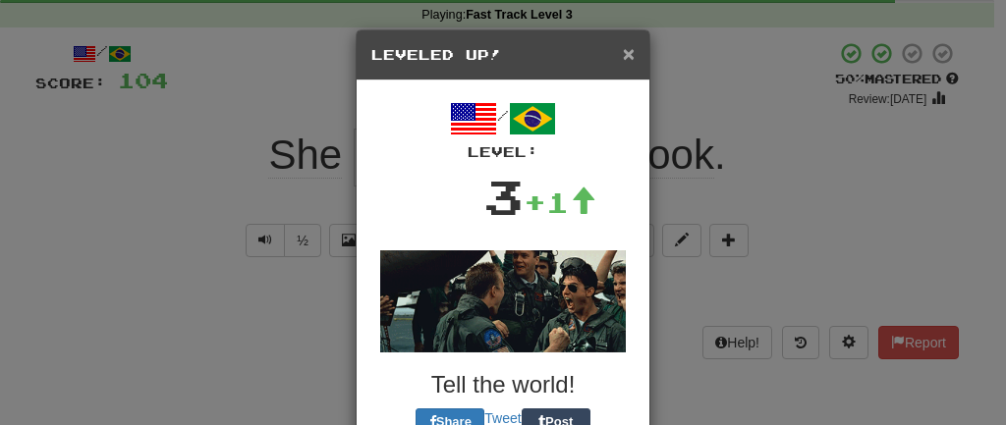
click at [623, 54] on span "×" at bounding box center [629, 53] width 12 height 23
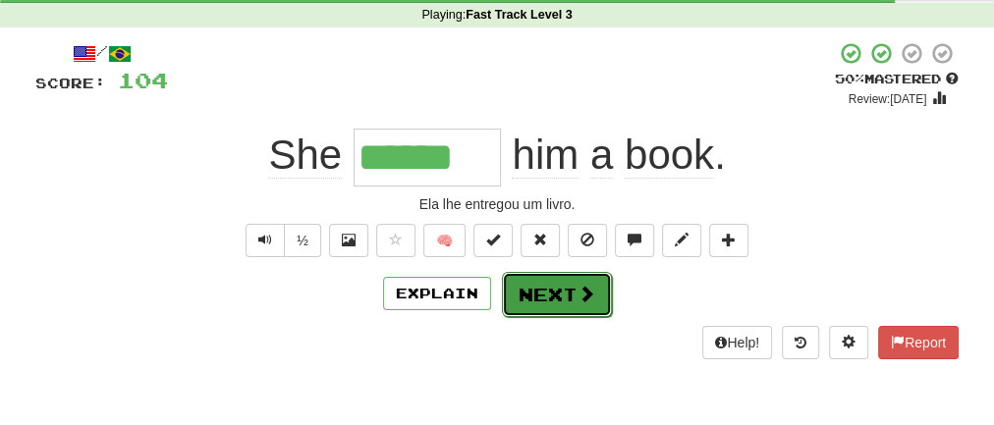
click at [559, 292] on button "Next" at bounding box center [557, 294] width 110 height 45
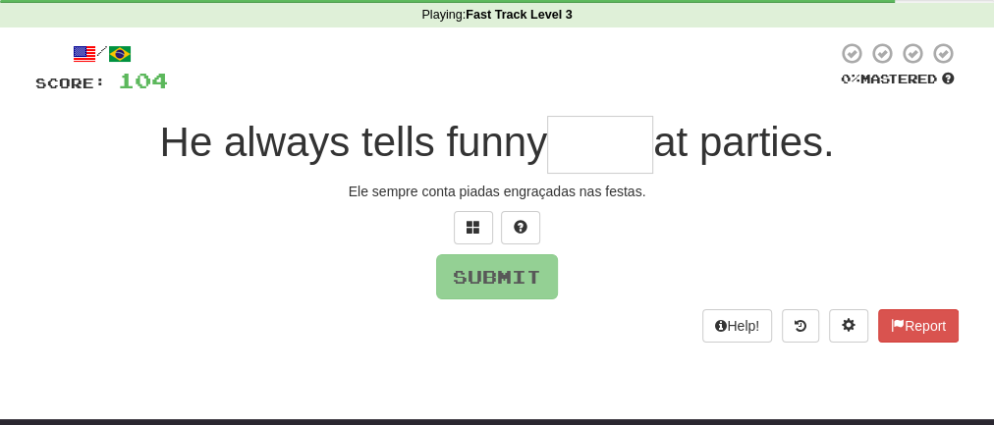
click at [590, 145] on input "text" at bounding box center [600, 145] width 106 height 58
type input "*"
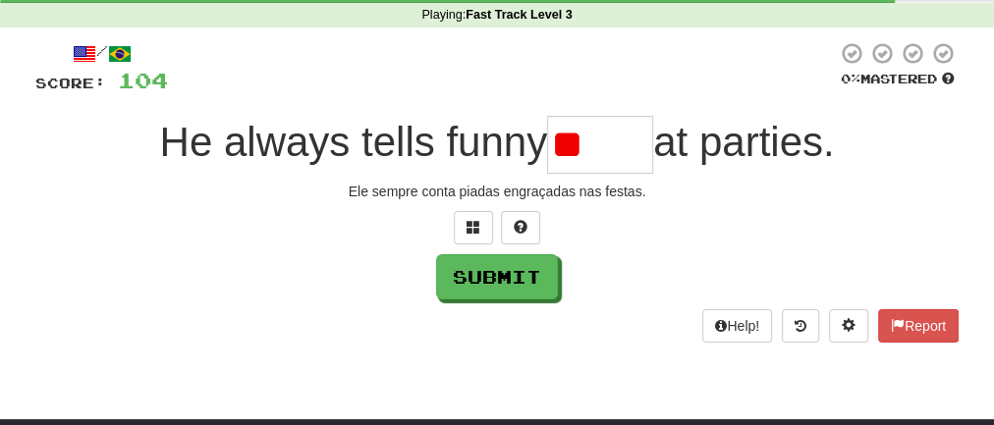
type input "*"
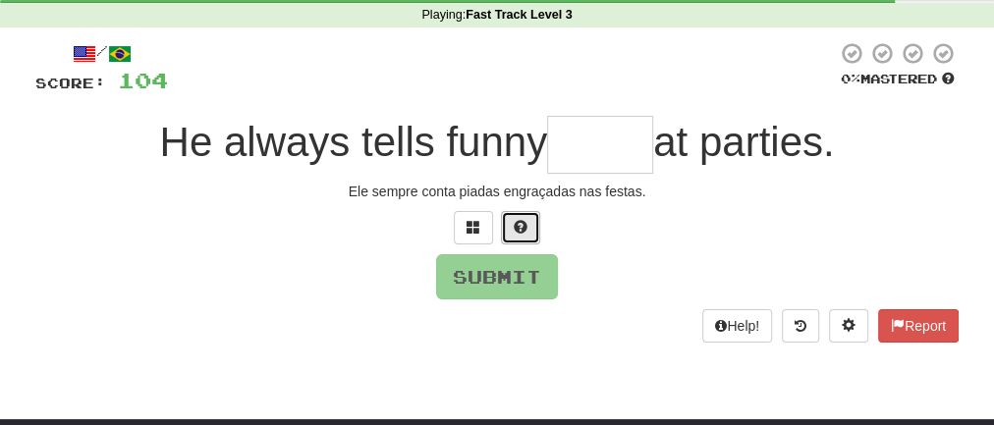
click at [525, 236] on button at bounding box center [520, 227] width 39 height 33
type input "*"
